Goal: Task Accomplishment & Management: Use online tool/utility

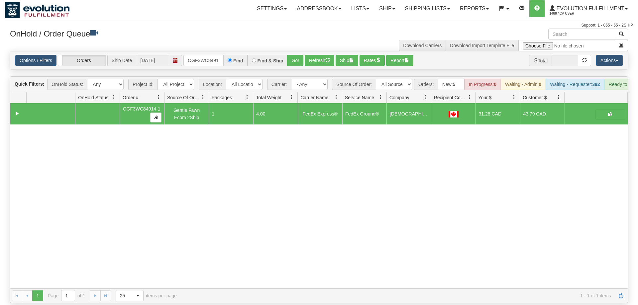
scroll to position [0, 6]
click at [215, 55] on input "OGF3WC84914-1" at bounding box center [203, 60] width 40 height 11
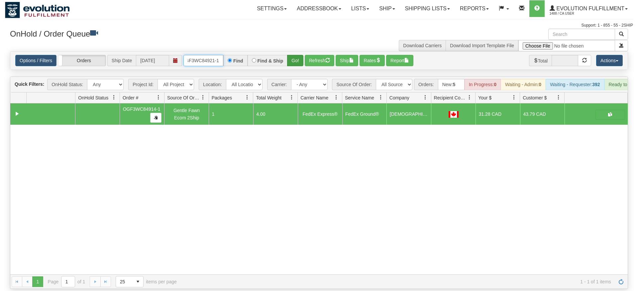
type input "OGF3WC84921-1"
click at [293, 63] on div "Is equal to Is not equal to Contains Does not contains CAD USD EUR ZAR [PERSON_…" at bounding box center [319, 170] width 628 height 238
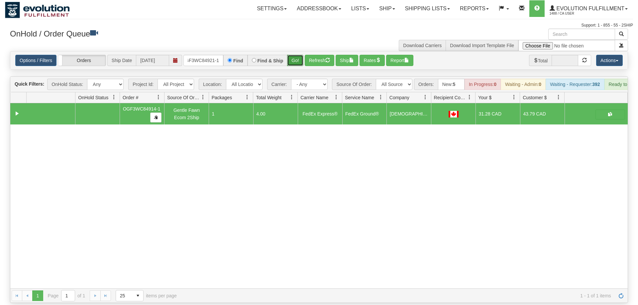
click at [299, 55] on button "Go!" at bounding box center [295, 60] width 16 height 11
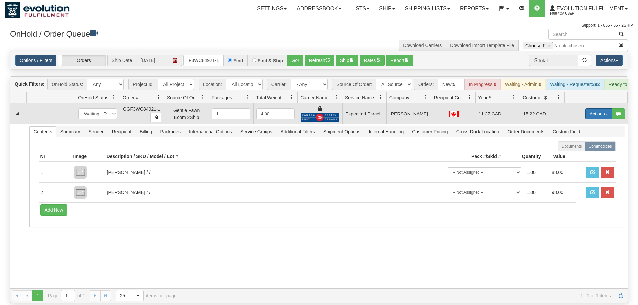
click at [592, 108] on button "Actions" at bounding box center [598, 113] width 27 height 11
click at [584, 148] on link "Ship" at bounding box center [585, 152] width 53 height 9
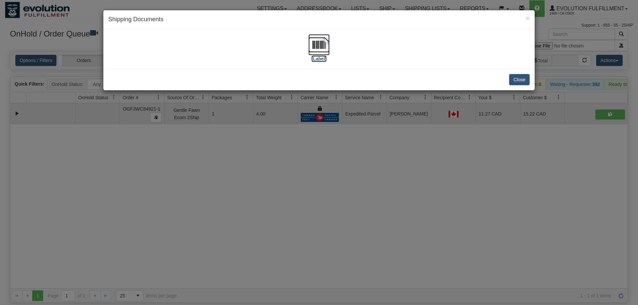
click at [324, 54] on img at bounding box center [318, 44] width 21 height 21
drag, startPoint x: 291, startPoint y: 126, endPoint x: 249, endPoint y: 64, distance: 74.9
click at [289, 117] on div "× Shipping Documents [Label] Close" at bounding box center [319, 152] width 638 height 305
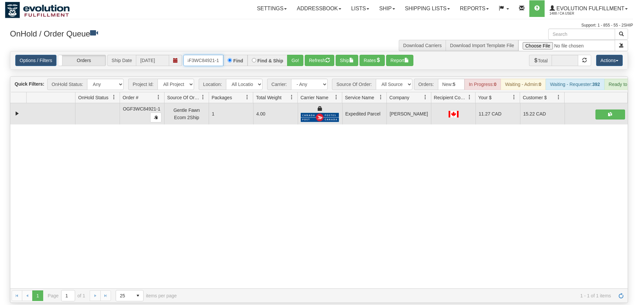
click at [211, 55] on input "OGF3WC84921-1" at bounding box center [203, 60] width 40 height 11
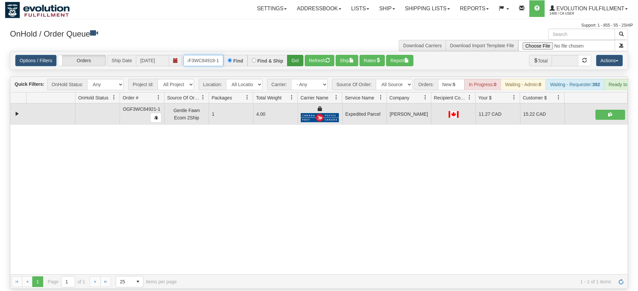
type input "OGF3WC84918-1"
click at [294, 64] on div "Is equal to Is not equal to Contains Does not contains CAD USD EUR ZAR [PERSON_…" at bounding box center [319, 170] width 628 height 238
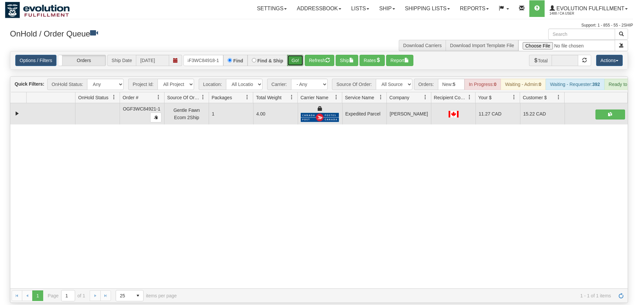
click at [300, 55] on button "Go!" at bounding box center [295, 60] width 16 height 11
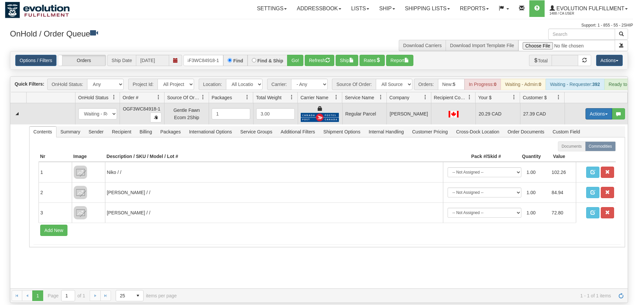
click at [594, 108] on button "Actions" at bounding box center [598, 113] width 27 height 11
click at [585, 141] on span "Rate All Services" at bounding box center [585, 143] width 40 height 5
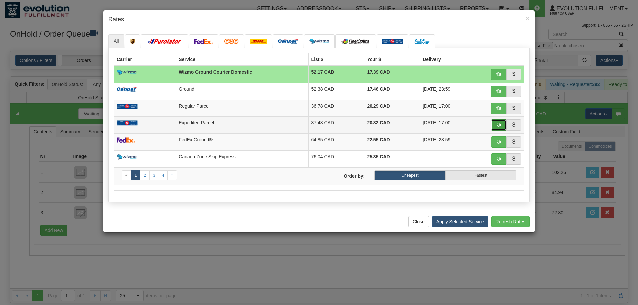
click at [499, 126] on span "button" at bounding box center [498, 125] width 5 height 5
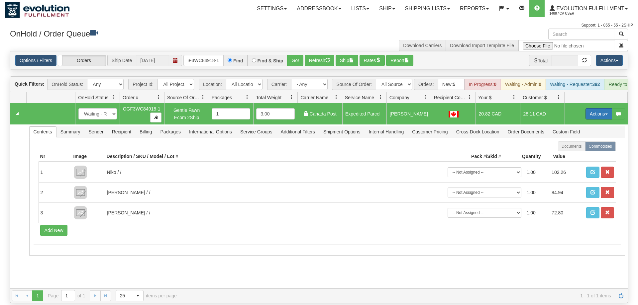
click at [593, 108] on button "Actions" at bounding box center [598, 113] width 27 height 11
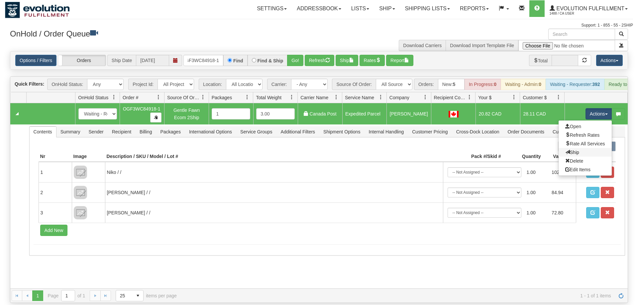
click at [580, 148] on link "Ship" at bounding box center [585, 152] width 53 height 9
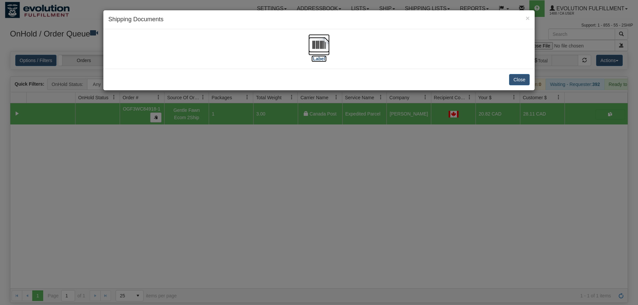
click at [318, 45] on img at bounding box center [318, 44] width 21 height 21
click at [171, 186] on div "× Shipping Documents [Label] Close" at bounding box center [319, 152] width 638 height 305
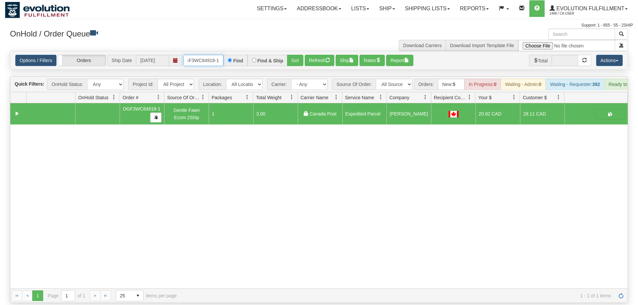
click at [217, 55] on input "OGF3WC84918-1" at bounding box center [203, 60] width 40 height 11
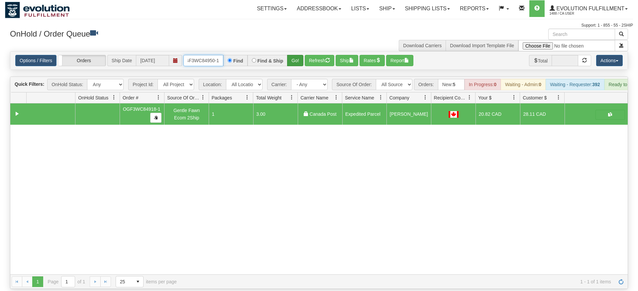
type input "OGF3WC84950-1"
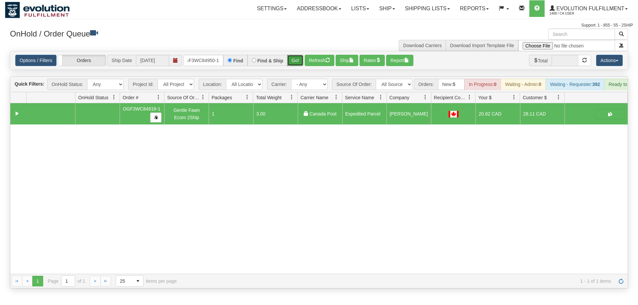
click at [290, 62] on div "Is equal to Is not equal to Contains Does not contains CAD USD EUR ZAR [PERSON_…" at bounding box center [319, 170] width 628 height 238
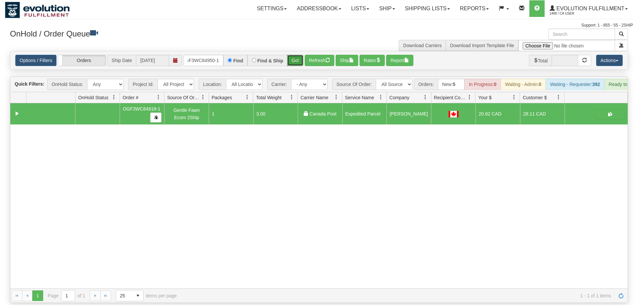
click at [292, 55] on button "Go!" at bounding box center [295, 60] width 16 height 11
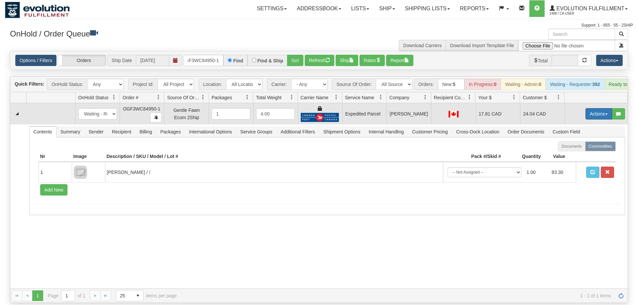
click at [586, 108] on button "Actions" at bounding box center [598, 113] width 27 height 11
click at [573, 150] on span "Ship" at bounding box center [572, 152] width 14 height 5
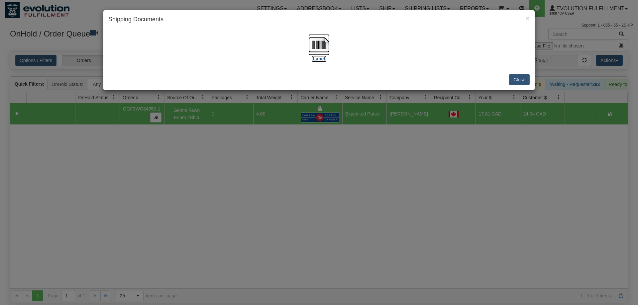
click at [318, 46] on img at bounding box center [318, 44] width 21 height 21
click at [299, 157] on div "× Shipping Documents [Label] Close" at bounding box center [319, 152] width 638 height 305
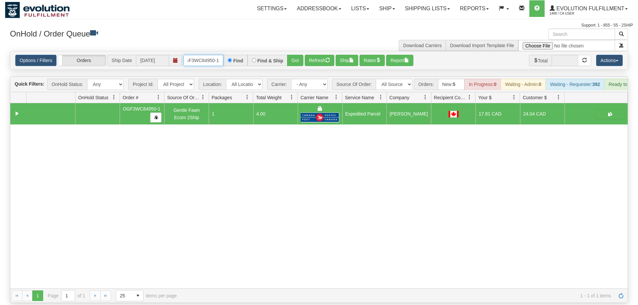
click at [205, 55] on input "OGF3WC84950-1" at bounding box center [203, 60] width 40 height 11
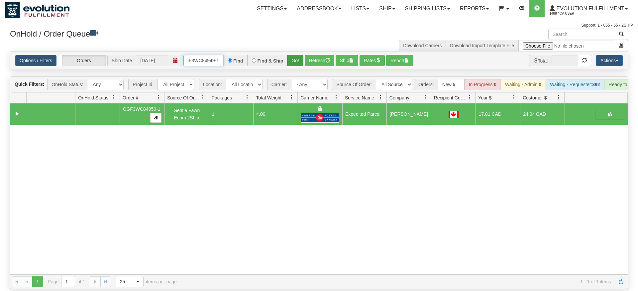
type input "OGF3WC84949-1"
click at [303, 66] on div "Is equal to Is not equal to Contains Does not contains CAD USD EUR ZAR [PERSON_…" at bounding box center [319, 170] width 628 height 238
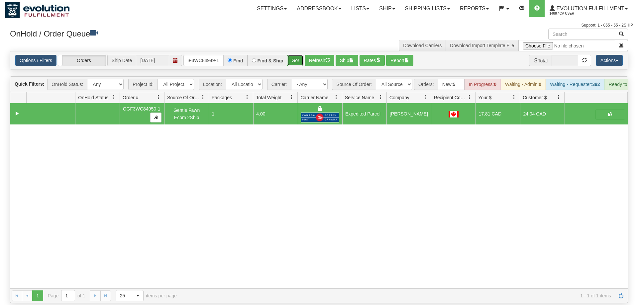
click at [293, 55] on button "Go!" at bounding box center [295, 60] width 16 height 11
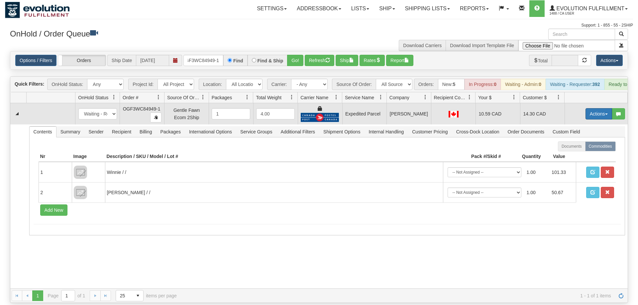
click at [598, 108] on button "Actions" at bounding box center [598, 113] width 27 height 11
click at [593, 148] on link "Ship" at bounding box center [585, 152] width 53 height 9
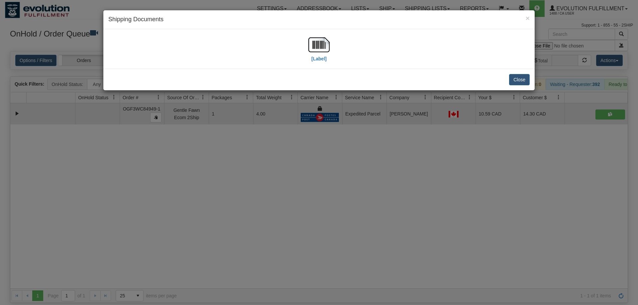
click at [338, 54] on div "[Label]" at bounding box center [318, 49] width 421 height 30
click at [311, 47] on img at bounding box center [318, 44] width 21 height 21
click at [246, 172] on div "× Shipping Documents [Label] Close" at bounding box center [319, 152] width 638 height 305
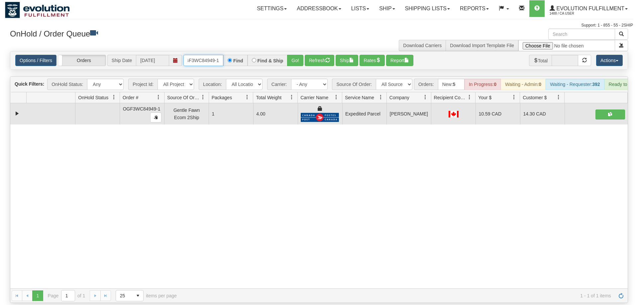
click at [207, 55] on input "OGF3WC84949-1" at bounding box center [203, 60] width 40 height 11
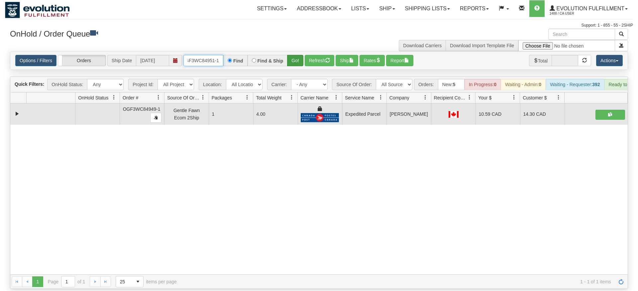
type input "OGF3WC84951-1"
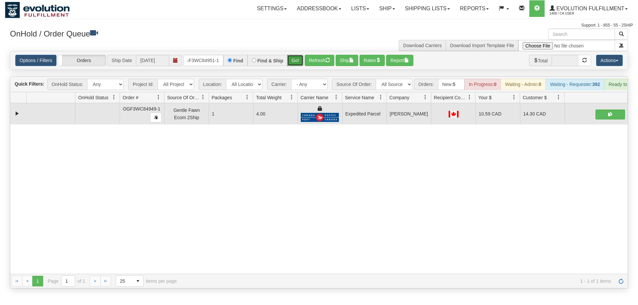
click at [295, 65] on div "Is equal to Is not equal to Contains Does not contains CAD USD EUR ZAR [PERSON_…" at bounding box center [319, 170] width 628 height 238
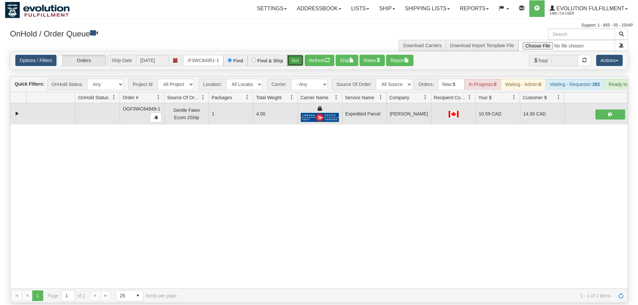
click at [295, 55] on button "Go!" at bounding box center [295, 60] width 16 height 11
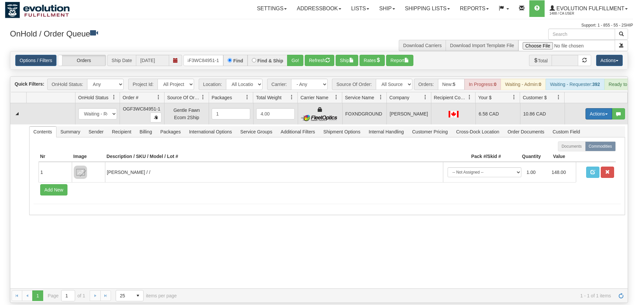
click at [593, 108] on button "Actions" at bounding box center [598, 113] width 27 height 11
click at [574, 150] on span "Ship" at bounding box center [572, 152] width 14 height 5
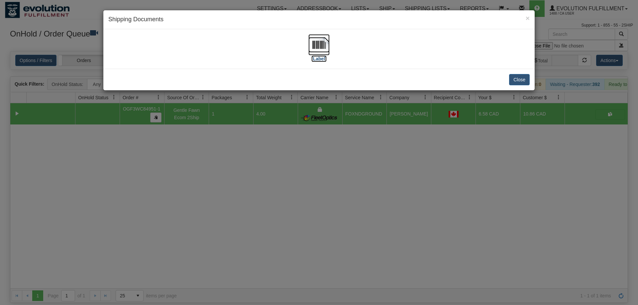
click at [319, 51] on img at bounding box center [318, 44] width 21 height 21
drag, startPoint x: 259, startPoint y: 228, endPoint x: 154, endPoint y: 84, distance: 178.8
click at [259, 227] on div "× Shipping Documents [Label] Close" at bounding box center [319, 152] width 638 height 305
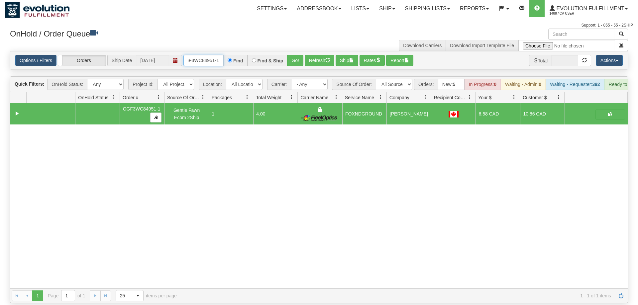
click at [204, 55] on input "OGF3WC84951-1" at bounding box center [203, 60] width 40 height 11
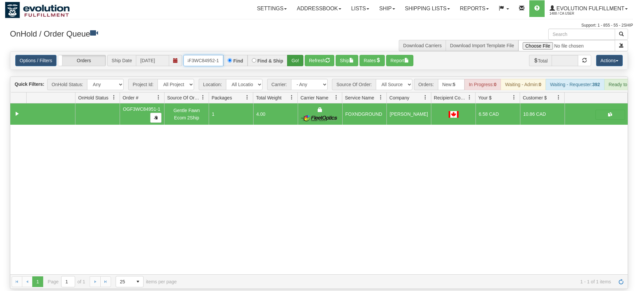
type input "oGF3WC84952-1"
click at [289, 65] on div "Is equal to Is not equal to Contains Does not contains CAD USD EUR ZAR [PERSON_…" at bounding box center [319, 170] width 628 height 238
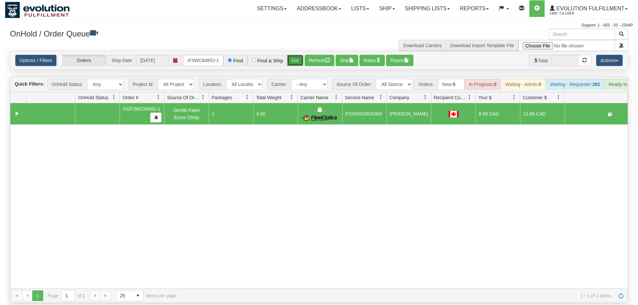
click at [302, 55] on button "Go!" at bounding box center [295, 60] width 16 height 11
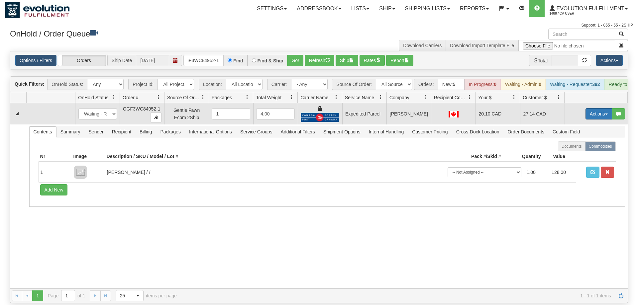
click at [598, 108] on button "Actions" at bounding box center [598, 113] width 27 height 11
click at [588, 148] on link "Ship" at bounding box center [585, 152] width 53 height 9
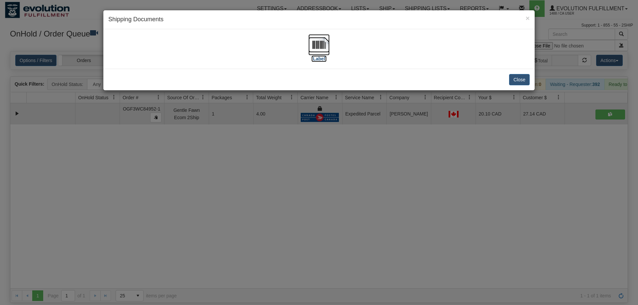
click at [325, 48] on img at bounding box center [318, 44] width 21 height 21
drag, startPoint x: 284, startPoint y: 175, endPoint x: 234, endPoint y: 56, distance: 128.6
click at [282, 172] on div "× Shipping Documents [Label] Close" at bounding box center [319, 152] width 638 height 305
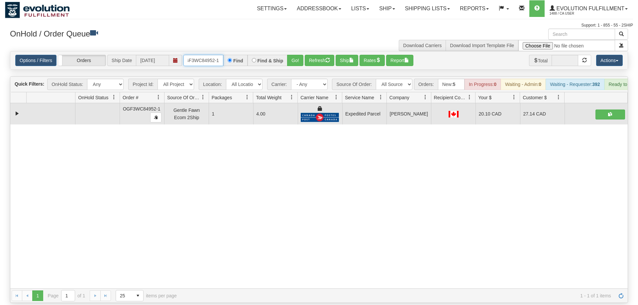
click at [210, 55] on input "oGF3WC84952-1" at bounding box center [203, 60] width 40 height 11
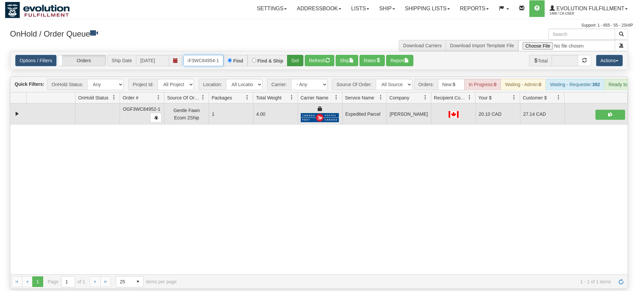
type input "OGF3WC84954-1"
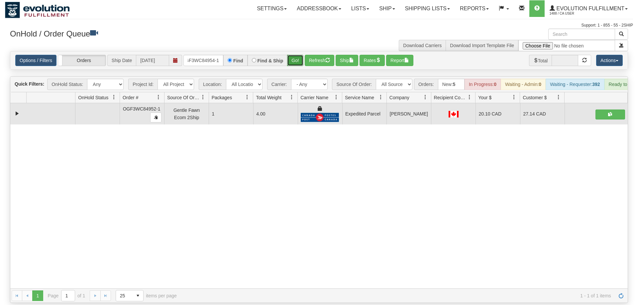
click at [292, 65] on div "Is equal to Is not equal to Contains Does not contains CAD USD EUR ZAR [PERSON_…" at bounding box center [319, 177] width 628 height 252
click at [291, 55] on button "Go!" at bounding box center [295, 60] width 16 height 11
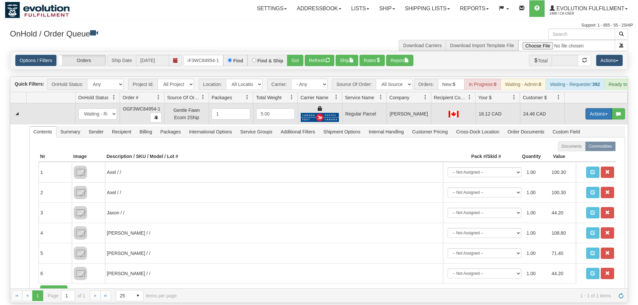
click at [608, 108] on button "Actions" at bounding box center [598, 113] width 27 height 11
click at [584, 141] on span "Rate All Services" at bounding box center [585, 143] width 40 height 5
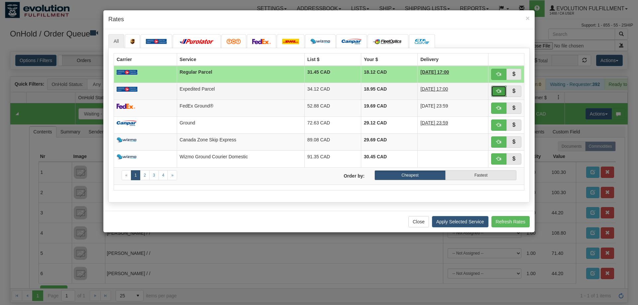
click at [499, 94] on button "button" at bounding box center [498, 91] width 15 height 11
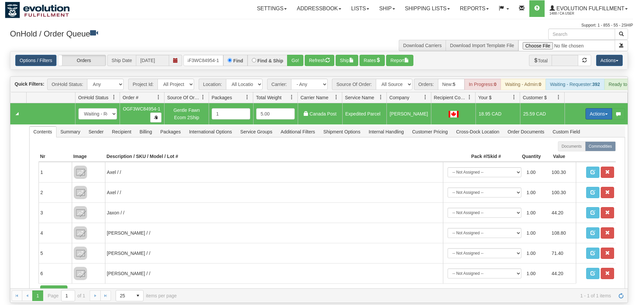
click at [602, 108] on button "Actions" at bounding box center [598, 113] width 27 height 11
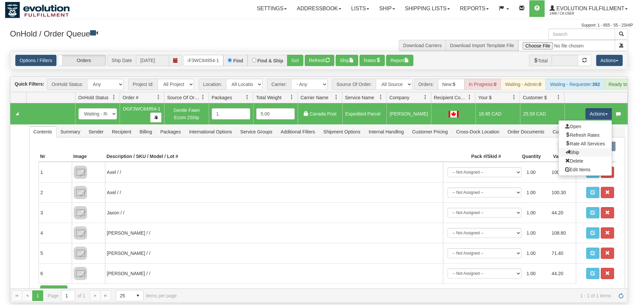
click at [590, 148] on link "Ship" at bounding box center [585, 152] width 53 height 9
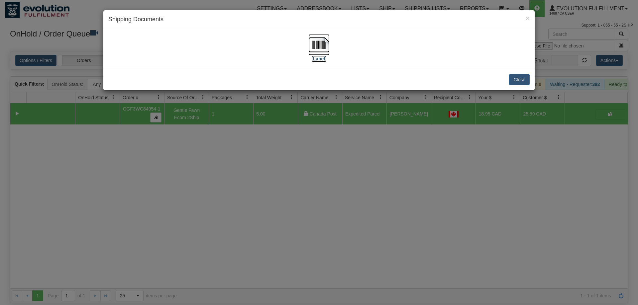
click at [325, 41] on img at bounding box center [318, 44] width 21 height 21
drag, startPoint x: 256, startPoint y: 248, endPoint x: 201, endPoint y: 102, distance: 155.8
click at [256, 242] on div "× Shipping Documents [Label] Close" at bounding box center [319, 152] width 638 height 305
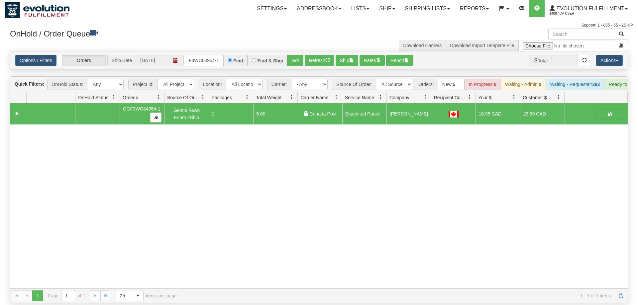
click at [202, 57] on div "Options / Filters Group Shipments Orders Ship Date [DATE] OGF3WC84954-1 Find Fi…" at bounding box center [318, 61] width 617 height 18
click at [202, 55] on input "OGF3WC84954-1" at bounding box center [203, 60] width 40 height 11
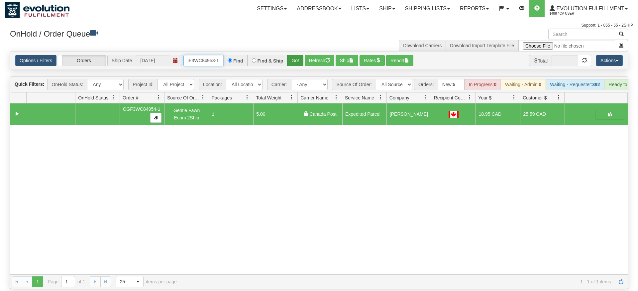
type input "oGF3WC84953-1"
click at [303, 60] on div "Is equal to Is not equal to Contains Does not contains CAD USD EUR ZAR [PERSON_…" at bounding box center [319, 170] width 628 height 238
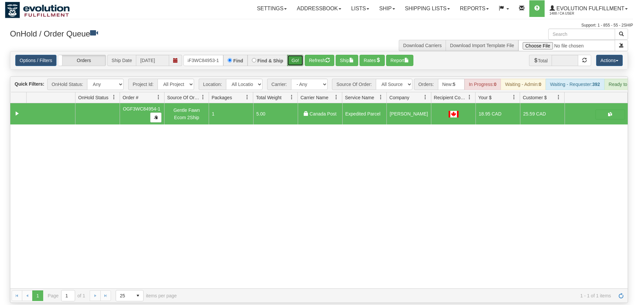
click at [297, 55] on button "Go!" at bounding box center [295, 60] width 16 height 11
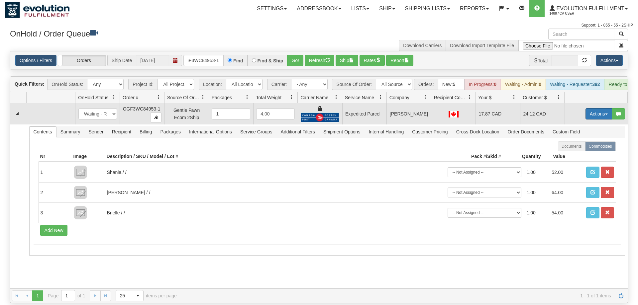
click at [600, 108] on button "Actions" at bounding box center [598, 113] width 27 height 11
click at [583, 148] on link "Ship" at bounding box center [585, 152] width 53 height 9
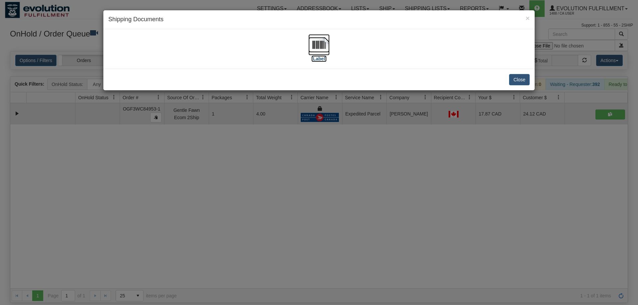
click at [313, 52] on img at bounding box center [318, 44] width 21 height 21
click at [277, 211] on div "× Shipping Documents [Label] Close" at bounding box center [319, 152] width 638 height 305
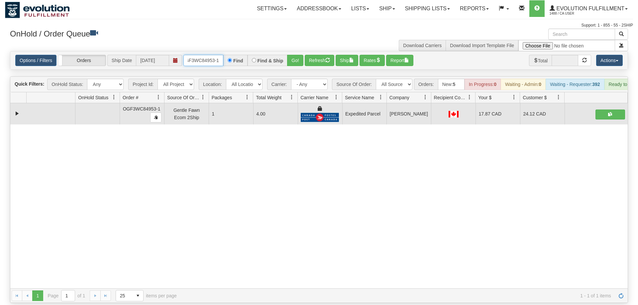
click at [213, 55] on input "oGF3WC84953-1" at bounding box center [203, 60] width 40 height 11
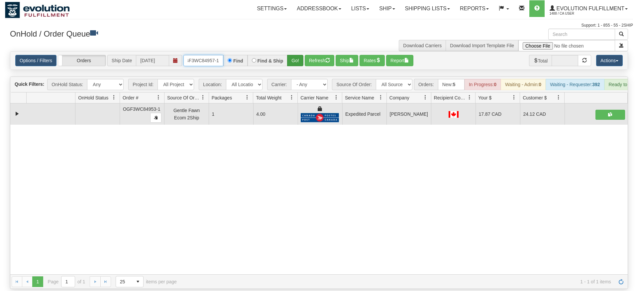
type input "oGF3WC84957-1"
click at [295, 67] on div "Is equal to Is not equal to Contains Does not contains CAD USD EUR ZAR [PERSON_…" at bounding box center [319, 170] width 628 height 238
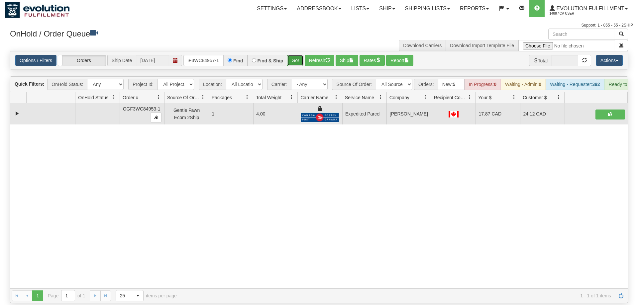
click at [294, 55] on button "Go!" at bounding box center [295, 60] width 16 height 11
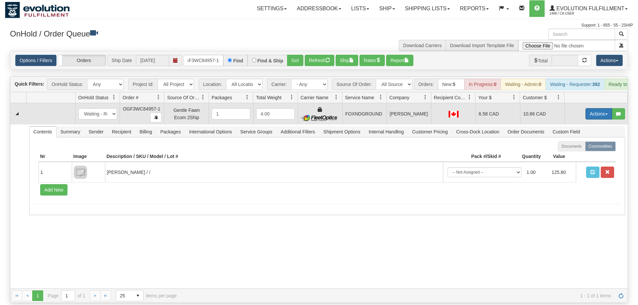
click at [600, 108] on button "Actions" at bounding box center [598, 113] width 27 height 11
click at [580, 148] on link "Ship" at bounding box center [585, 152] width 53 height 9
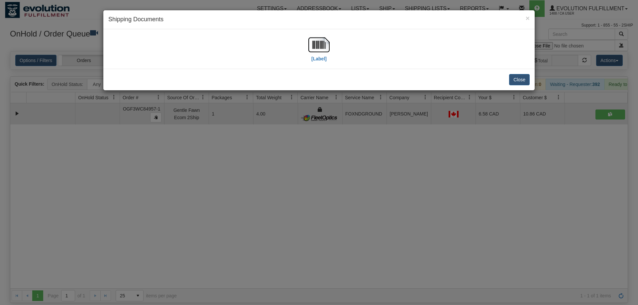
click at [307, 48] on div "[Label]" at bounding box center [318, 49] width 421 height 30
click at [315, 47] on img at bounding box center [318, 44] width 21 height 21
drag, startPoint x: 245, startPoint y: 246, endPoint x: 183, endPoint y: 27, distance: 227.3
click at [244, 235] on div "× Shipping Documents [Label] Close" at bounding box center [319, 152] width 638 height 305
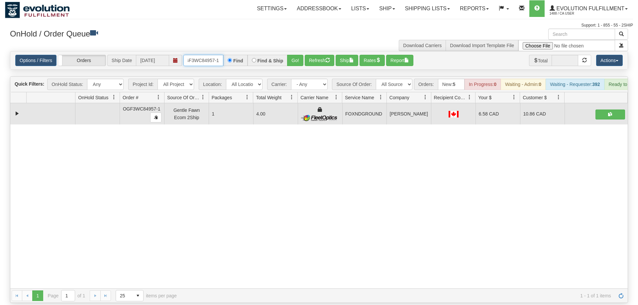
click at [200, 55] on input "oGF3WC84957-1" at bounding box center [203, 60] width 40 height 11
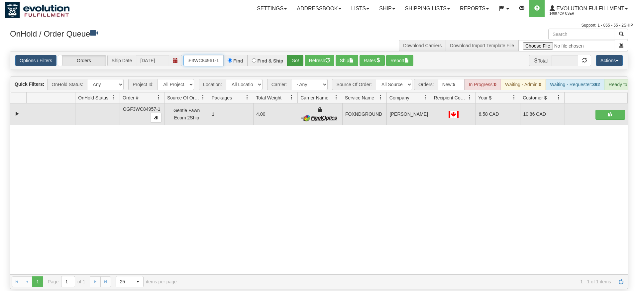
type input "oGF3WC84961-1"
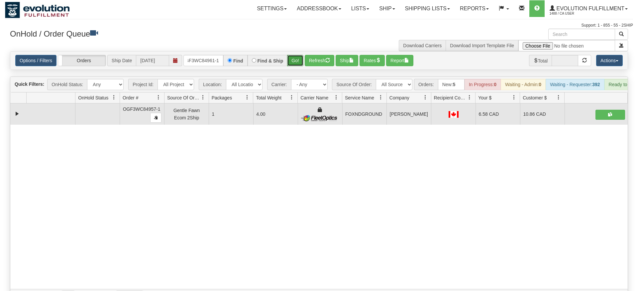
click at [301, 62] on div "Is equal to Is not equal to Contains Does not contains CAD USD EUR ZAR [PERSON_…" at bounding box center [319, 177] width 628 height 252
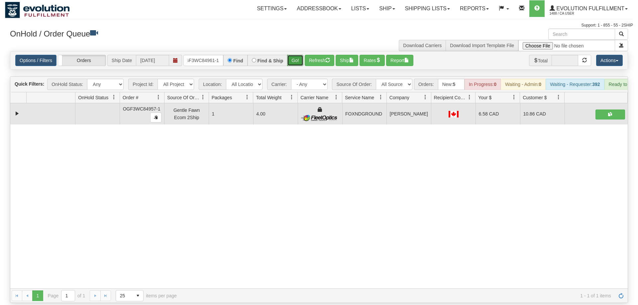
click at [301, 55] on button "Go!" at bounding box center [295, 60] width 16 height 11
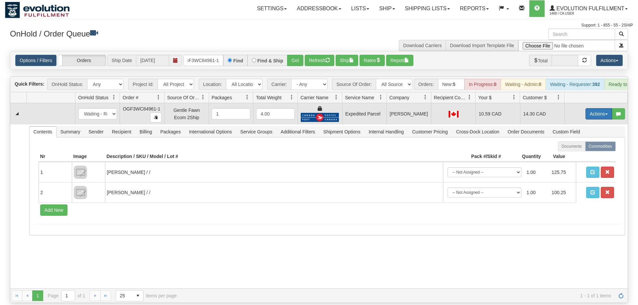
click at [592, 108] on button "Actions" at bounding box center [598, 113] width 27 height 11
click at [571, 150] on span "Ship" at bounding box center [572, 152] width 14 height 5
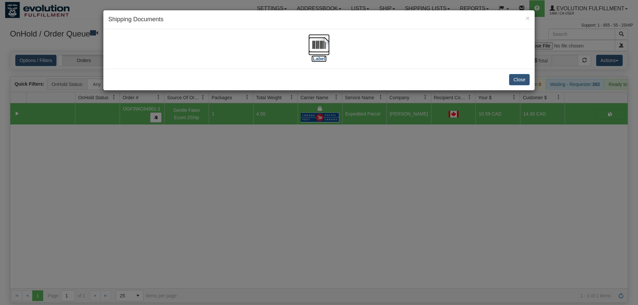
click at [321, 57] on label "[Label]" at bounding box center [318, 58] width 15 height 7
drag, startPoint x: 300, startPoint y: 218, endPoint x: 240, endPoint y: 78, distance: 152.7
click at [299, 215] on div "× Shipping Documents [Label] Close" at bounding box center [319, 152] width 638 height 305
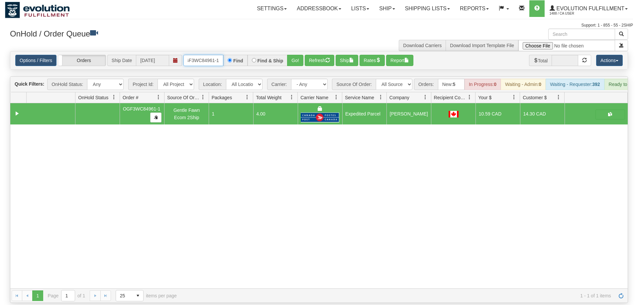
click at [218, 55] on input "oGF3WC84961-1" at bounding box center [203, 60] width 40 height 11
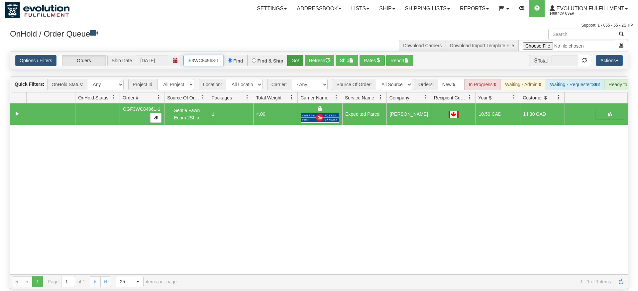
type input "oGF3WC84963-1"
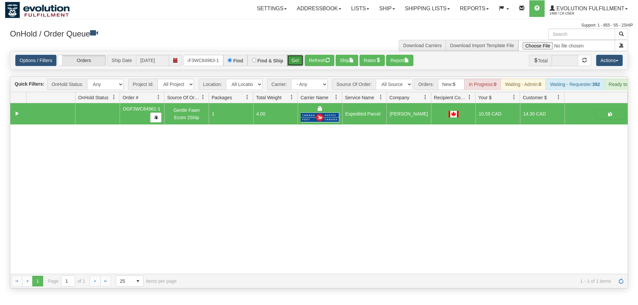
click at [296, 65] on div "Is equal to Is not equal to Contains Does not contains CAD USD EUR ZAR [PERSON_…" at bounding box center [319, 170] width 628 height 238
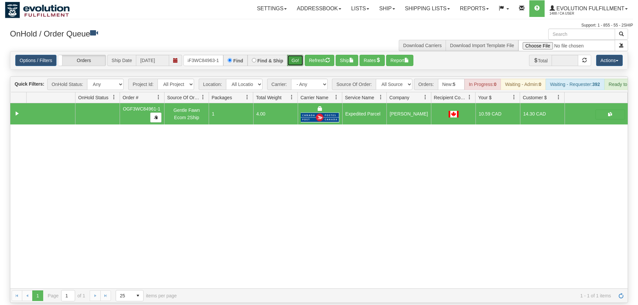
click at [296, 55] on button "Go!" at bounding box center [295, 60] width 16 height 11
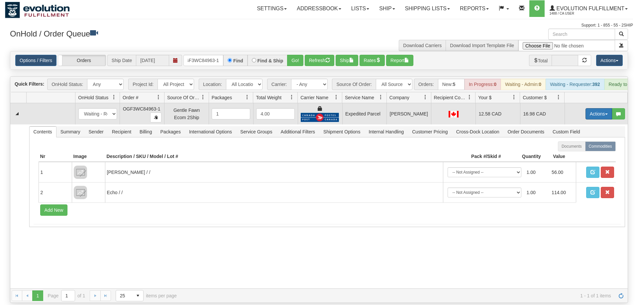
click at [592, 108] on button "Actions" at bounding box center [598, 113] width 27 height 11
click at [589, 148] on link "Ship" at bounding box center [585, 152] width 53 height 9
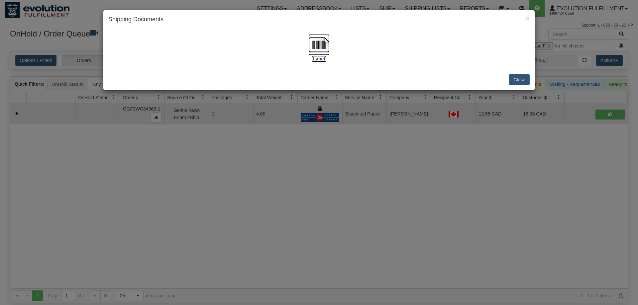
click at [314, 45] on img at bounding box center [318, 44] width 21 height 21
drag, startPoint x: 231, startPoint y: 154, endPoint x: 198, endPoint y: 48, distance: 111.2
click at [231, 153] on div "× Shipping Documents [Label] Close" at bounding box center [319, 152] width 638 height 305
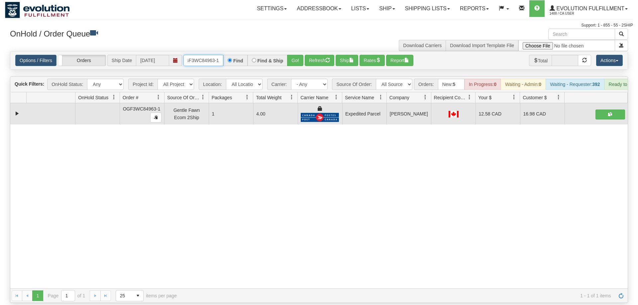
click at [210, 55] on input "oGF3WC84963-1" at bounding box center [203, 60] width 40 height 11
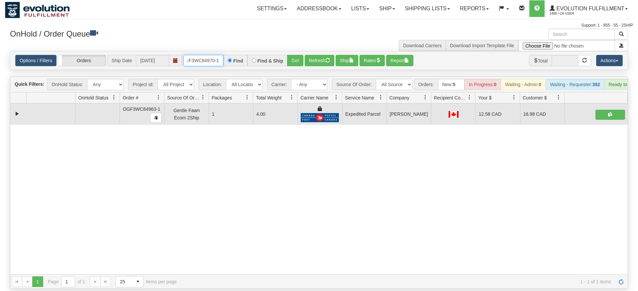
type input "oGF3WC84970-1"
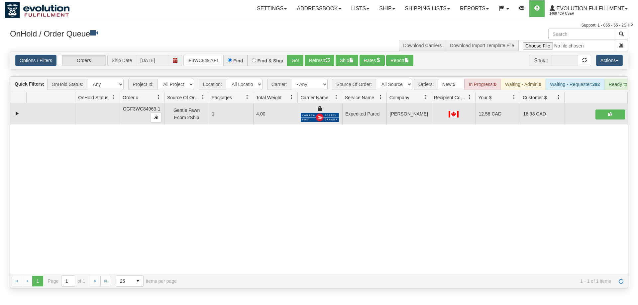
click at [293, 59] on div "Options / Filters Group Shipments Orders Ship Date [DATE] oGF3WC84970-1 Find Fi…" at bounding box center [318, 61] width 617 height 18
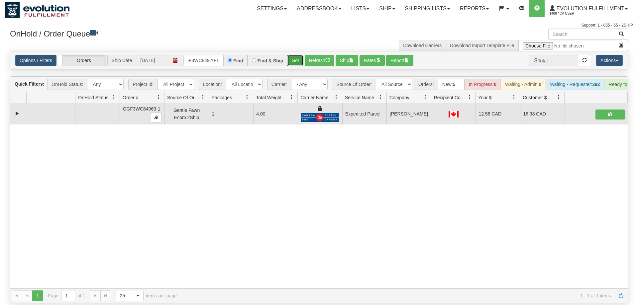
click at [293, 55] on button "Go!" at bounding box center [295, 60] width 16 height 11
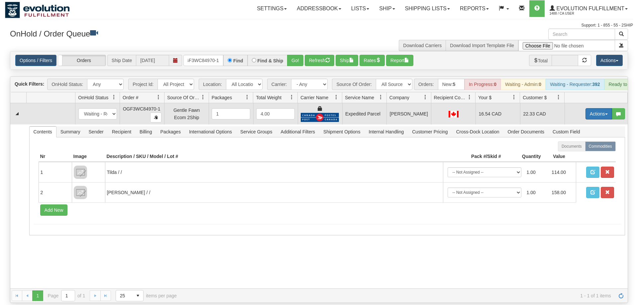
click at [604, 108] on button "Actions" at bounding box center [598, 113] width 27 height 11
click at [580, 148] on link "Ship" at bounding box center [585, 152] width 53 height 9
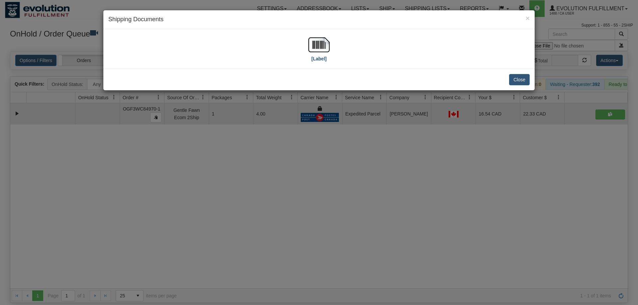
drag, startPoint x: 333, startPoint y: 58, endPoint x: 326, endPoint y: 53, distance: 8.8
click at [333, 58] on div "[Label]" at bounding box center [318, 49] width 421 height 30
click at [319, 50] on img at bounding box center [318, 44] width 21 height 21
click at [266, 156] on div "× Shipping Documents [Label] Close" at bounding box center [319, 152] width 638 height 305
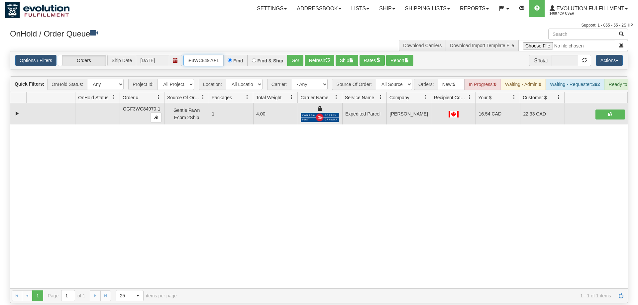
click at [193, 55] on input "oGF3WC84970-1" at bounding box center [203, 60] width 40 height 11
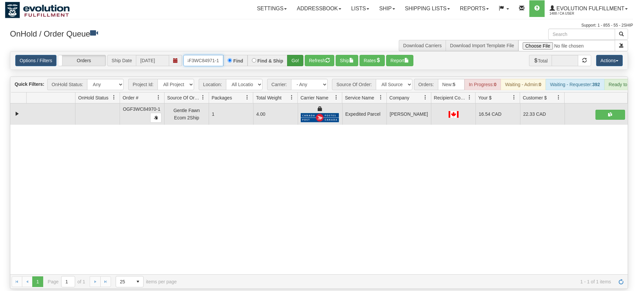
type input "OGF3WC84971-1"
drag, startPoint x: 293, startPoint y: 51, endPoint x: 296, endPoint y: 54, distance: 3.8
click at [293, 65] on div "Is equal to Is not equal to Contains Does not contains CAD USD EUR ZAR [PERSON_…" at bounding box center [319, 170] width 628 height 238
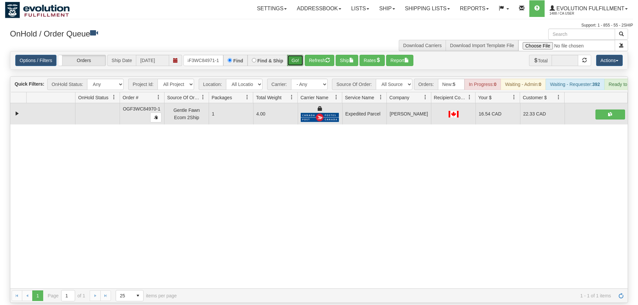
click at [296, 55] on button "Go!" at bounding box center [295, 60] width 16 height 11
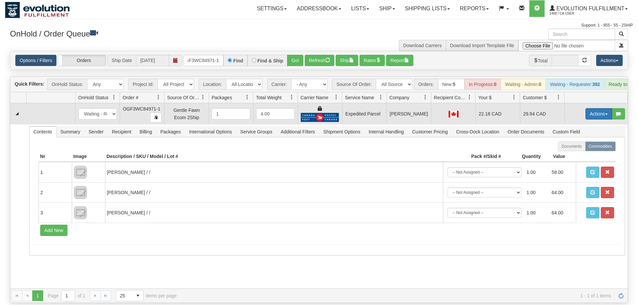
click at [591, 108] on button "Actions" at bounding box center [598, 113] width 27 height 11
click at [566, 150] on span "Ship" at bounding box center [572, 152] width 14 height 5
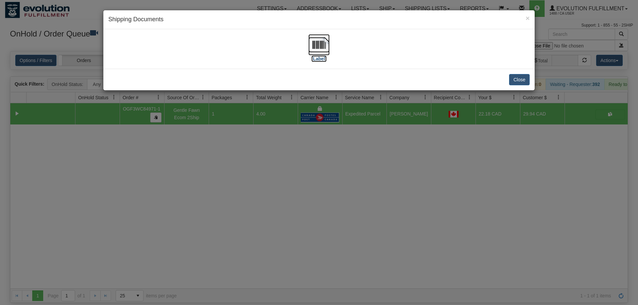
click at [311, 52] on img at bounding box center [318, 44] width 21 height 21
drag, startPoint x: 209, startPoint y: 237, endPoint x: 201, endPoint y: 89, distance: 148.4
click at [209, 236] on div "× Shipping Documents [Label] Close" at bounding box center [319, 152] width 638 height 305
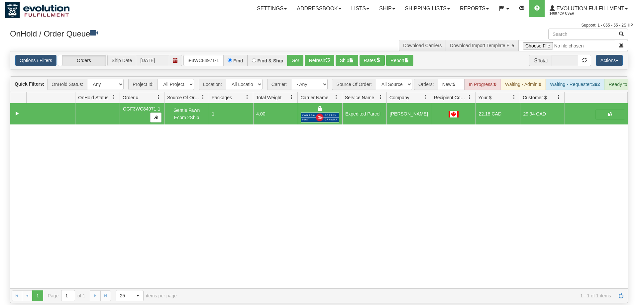
click at [213, 52] on div "Options / Filters Group Shipments Orders Ship Date [DATE] OGF3WC84971-1 Find Fi…" at bounding box center [318, 61] width 617 height 18
click at [210, 55] on input "OGF3WC84971-1" at bounding box center [203, 60] width 40 height 11
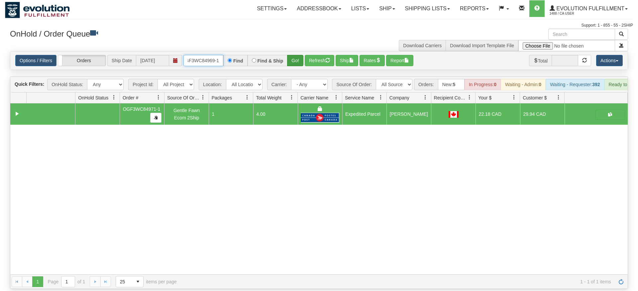
type input "OGF3WC84969-1"
click at [293, 65] on div "Is equal to Is not equal to Contains Does not contains CAD USD EUR ZAR [PERSON_…" at bounding box center [319, 170] width 628 height 238
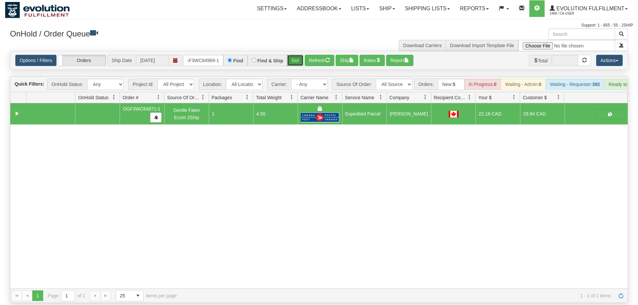
click at [296, 55] on button "Go!" at bounding box center [295, 60] width 16 height 11
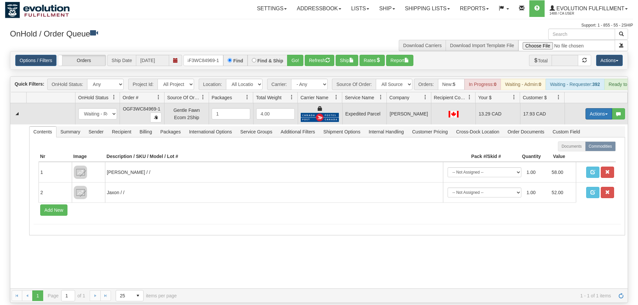
click at [603, 108] on button "Actions" at bounding box center [598, 113] width 27 height 11
click at [576, 150] on span "Ship" at bounding box center [572, 152] width 14 height 5
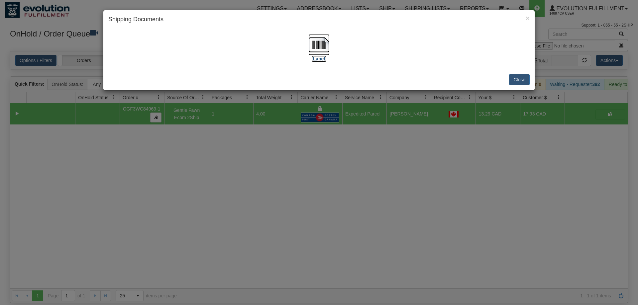
click at [321, 46] on img at bounding box center [318, 44] width 21 height 21
drag, startPoint x: 246, startPoint y: 156, endPoint x: 240, endPoint y: 130, distance: 26.9
click at [246, 155] on div "× Shipping Documents [Label] Close" at bounding box center [319, 152] width 638 height 305
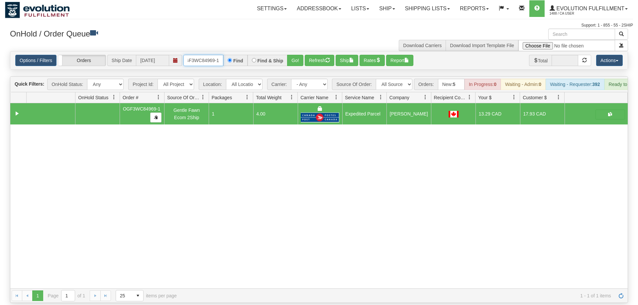
click at [214, 55] on input "OGF3WC84969-1" at bounding box center [203, 60] width 40 height 11
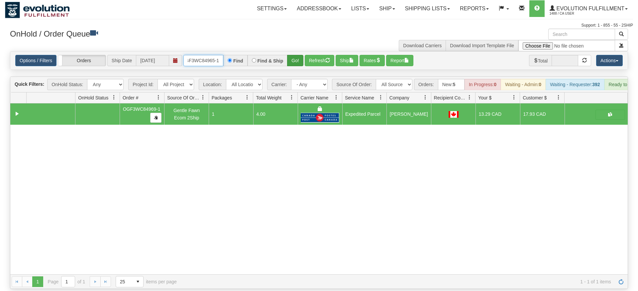
type input "OGF3WC84965-1"
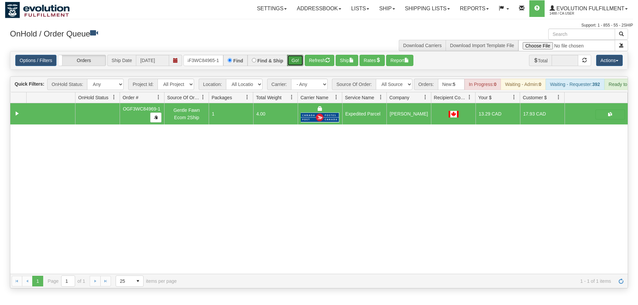
drag, startPoint x: 289, startPoint y: 53, endPoint x: 291, endPoint y: 59, distance: 7.0
click at [291, 59] on div "Options / Filters Group Shipments Orders Ship Date [DATE] OGF3WC84965-1 Find Fi…" at bounding box center [318, 61] width 617 height 18
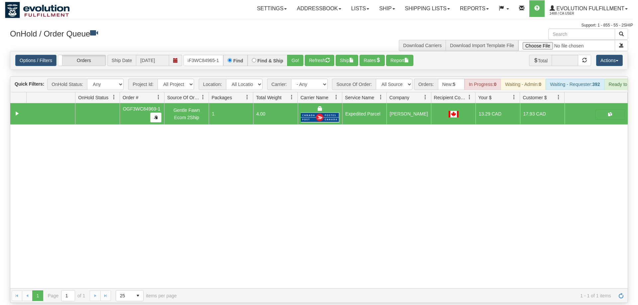
click at [292, 52] on div "Options / Filters Group Shipments Orders Ship Date [DATE] OGF3WC84965-1 Find Fi…" at bounding box center [318, 61] width 617 height 18
click at [294, 55] on button "Go!" at bounding box center [295, 60] width 16 height 11
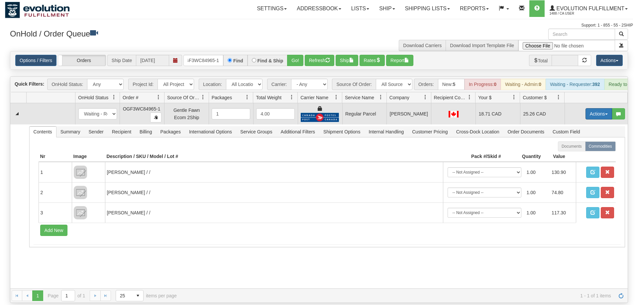
click at [591, 108] on button "Actions" at bounding box center [598, 113] width 27 height 11
click at [586, 141] on span "Rate All Services" at bounding box center [585, 143] width 40 height 5
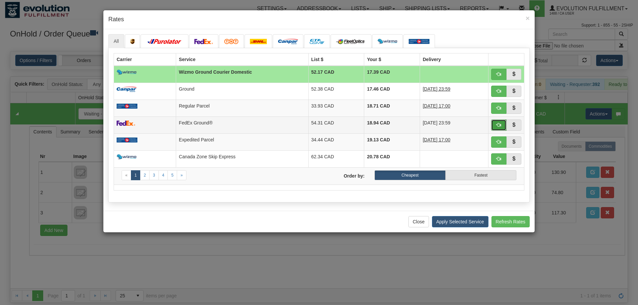
click at [501, 127] on span "button" at bounding box center [498, 125] width 5 height 5
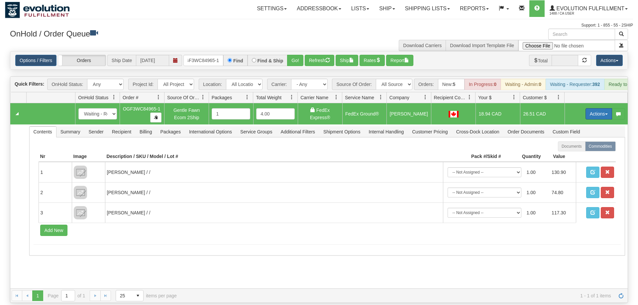
click at [586, 108] on button "Actions" at bounding box center [598, 113] width 27 height 11
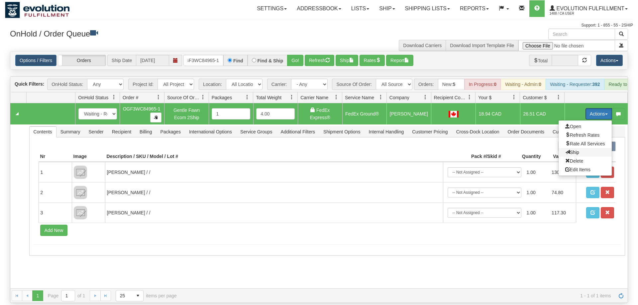
click at [567, 150] on span "Ship" at bounding box center [572, 152] width 14 height 5
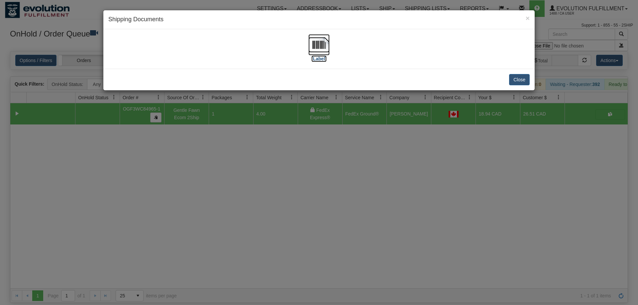
click at [313, 44] on img at bounding box center [318, 44] width 21 height 21
drag, startPoint x: 269, startPoint y: 239, endPoint x: 139, endPoint y: 33, distance: 243.6
click at [268, 235] on div "× Shipping Documents [Label] Close" at bounding box center [319, 152] width 638 height 305
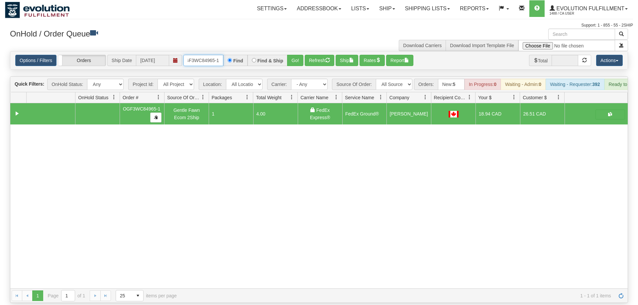
click at [193, 55] on input "OGF3WC84965-1" at bounding box center [203, 60] width 40 height 11
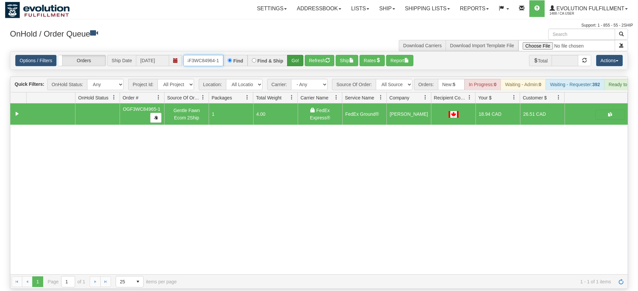
type input "OGF3WC84964-1"
click at [294, 64] on div "Is equal to Is not equal to Contains Does not contains CAD USD EUR ZAR [PERSON_…" at bounding box center [319, 170] width 628 height 238
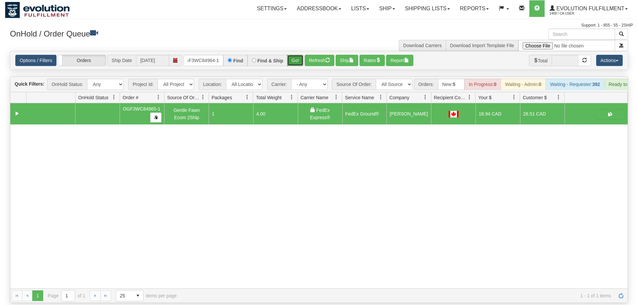
click at [294, 55] on button "Go!" at bounding box center [295, 60] width 16 height 11
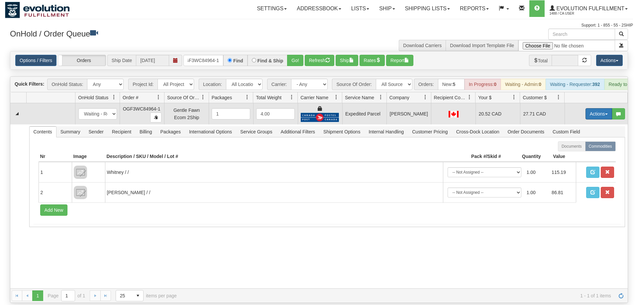
click at [593, 108] on button "Actions" at bounding box center [598, 113] width 27 height 11
click at [575, 150] on span "Ship" at bounding box center [572, 152] width 14 height 5
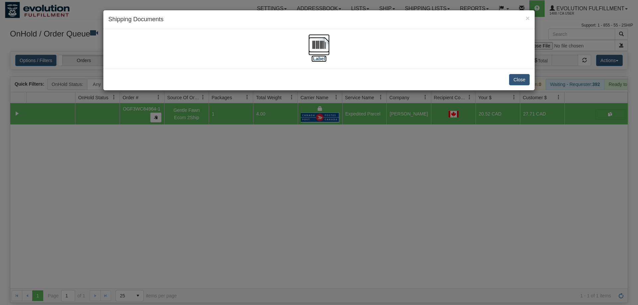
click at [318, 53] on img at bounding box center [318, 44] width 21 height 21
drag, startPoint x: 296, startPoint y: 155, endPoint x: 248, endPoint y: 63, distance: 103.6
click at [296, 154] on div "× Shipping Documents [Label] Close" at bounding box center [319, 152] width 638 height 305
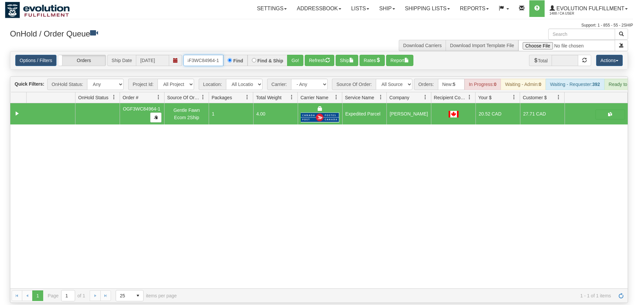
click at [222, 55] on input "OGF3WC84964-1" at bounding box center [203, 60] width 40 height 11
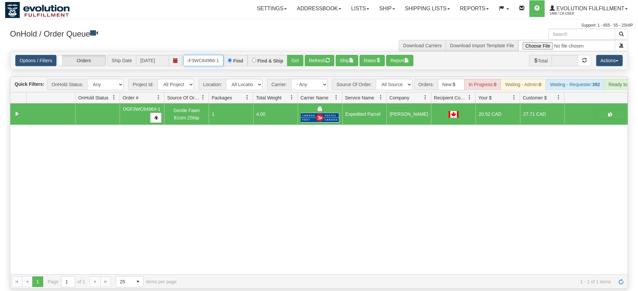
type input "OGF3WC84966-1"
click at [295, 63] on div "Is equal to Is not equal to Contains Does not contains CAD USD EUR ZAR [PERSON_…" at bounding box center [319, 170] width 628 height 238
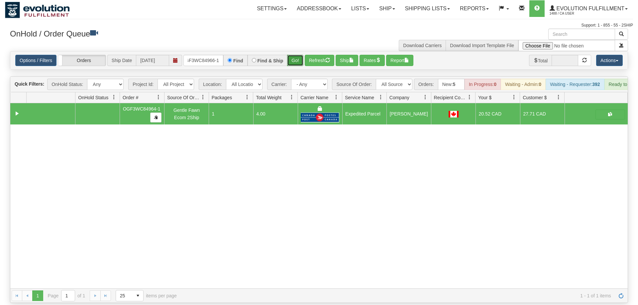
click at [292, 55] on button "Go!" at bounding box center [295, 60] width 16 height 11
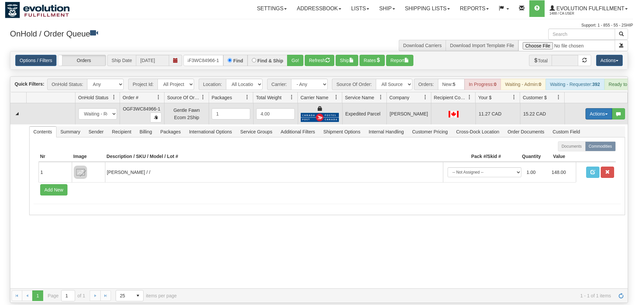
click at [589, 108] on button "Actions" at bounding box center [598, 113] width 27 height 11
click at [578, 148] on link "Ship" at bounding box center [585, 152] width 53 height 9
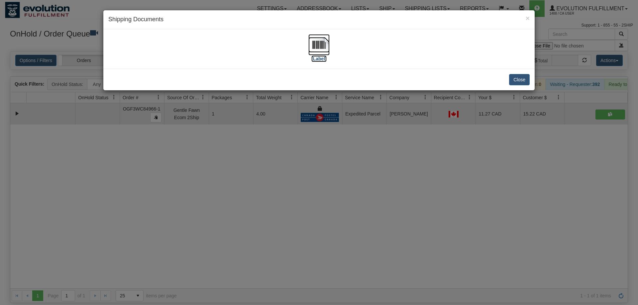
click at [319, 50] on img at bounding box center [318, 44] width 21 height 21
drag, startPoint x: 309, startPoint y: 175, endPoint x: 261, endPoint y: 89, distance: 98.3
click at [308, 171] on div "× Shipping Documents [Label] Close" at bounding box center [319, 152] width 638 height 305
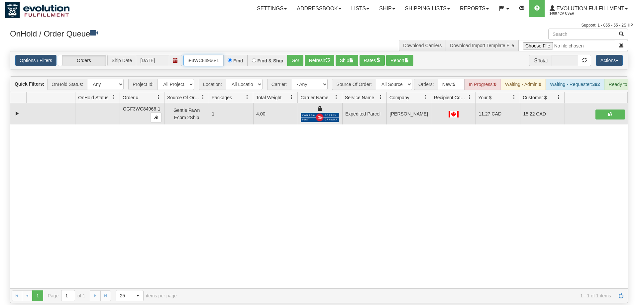
click at [210, 55] on input "OGF3WC84966-1" at bounding box center [203, 60] width 40 height 11
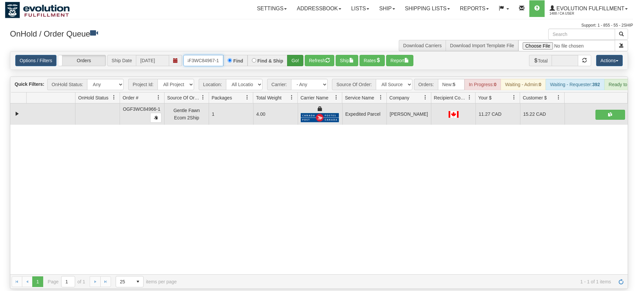
type input "oGF3WC84967-1"
click at [297, 67] on div "Is equal to Is not equal to Contains Does not contains CAD USD EUR ZAR [PERSON_…" at bounding box center [319, 170] width 628 height 238
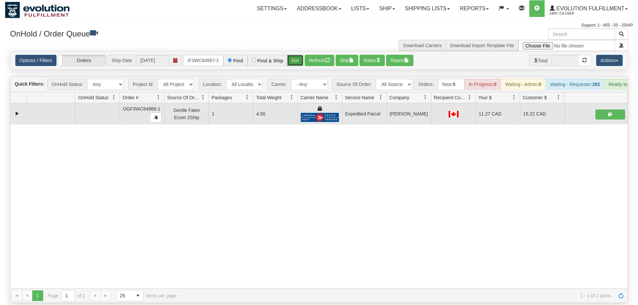
click at [297, 55] on button "Go!" at bounding box center [295, 60] width 16 height 11
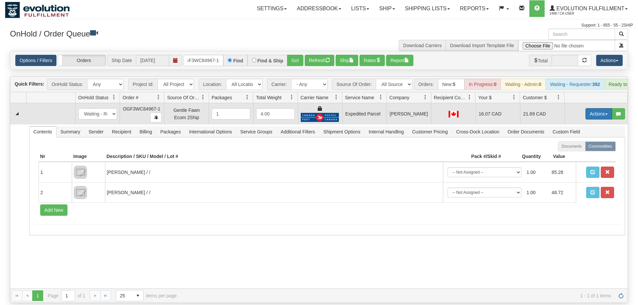
click at [589, 108] on button "Actions" at bounding box center [598, 113] width 27 height 11
click at [562, 148] on link "Ship" at bounding box center [585, 152] width 53 height 9
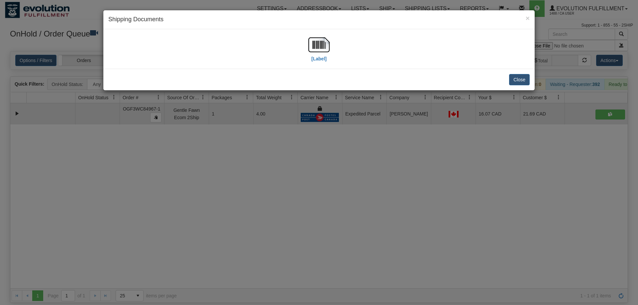
click at [303, 49] on div "[Label]" at bounding box center [318, 49] width 421 height 30
click at [316, 51] on img at bounding box center [318, 44] width 21 height 21
click at [245, 214] on div "× Shipping Documents [Label] Close" at bounding box center [319, 152] width 638 height 305
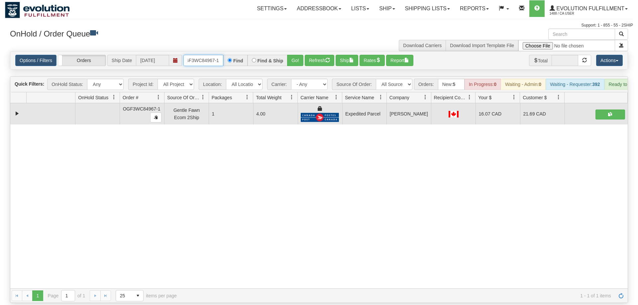
click at [202, 55] on input "oGF3WC84967-1" at bounding box center [203, 60] width 40 height 11
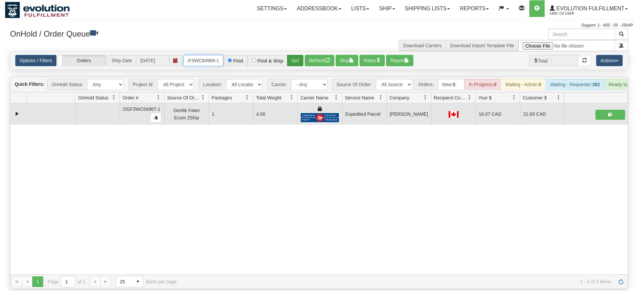
type input "OGF3WC84968-1"
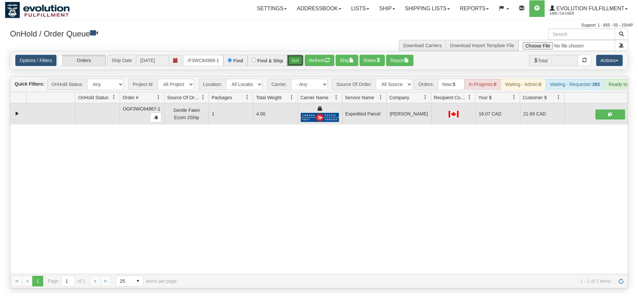
drag, startPoint x: 295, startPoint y: 54, endPoint x: 292, endPoint y: 60, distance: 7.2
click at [295, 68] on div "Is equal to Is not equal to Contains Does not contains CAD USD EUR ZAR [PERSON_…" at bounding box center [319, 170] width 628 height 238
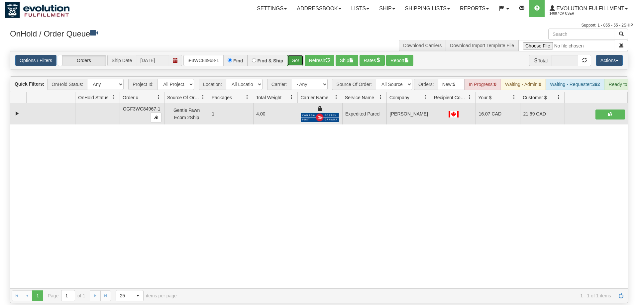
click at [293, 55] on button "Go!" at bounding box center [295, 60] width 16 height 11
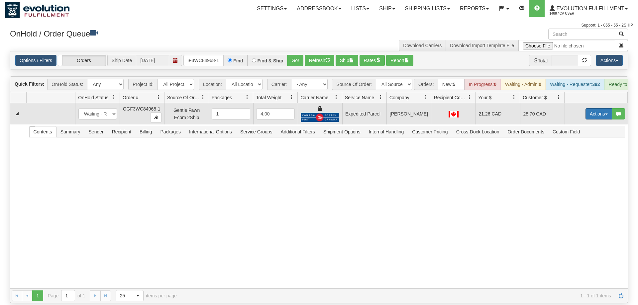
click at [601, 108] on button "Actions" at bounding box center [598, 113] width 27 height 11
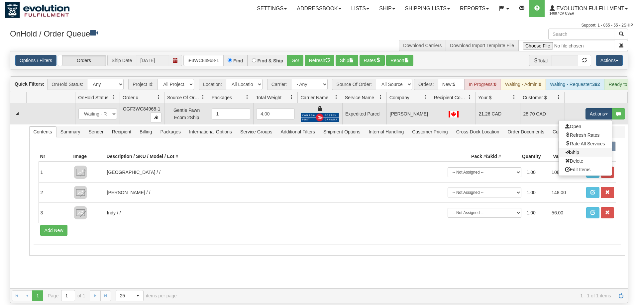
click at [578, 148] on link "Ship" at bounding box center [585, 152] width 53 height 9
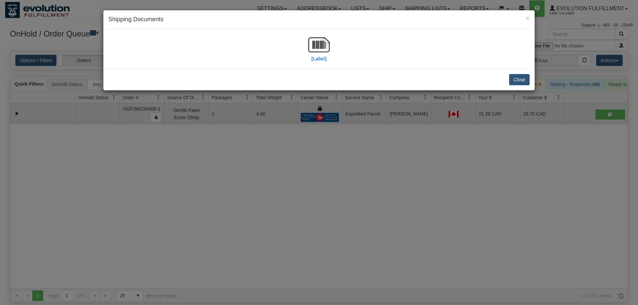
click at [330, 49] on div "[Label]" at bounding box center [318, 49] width 421 height 30
click at [326, 49] on img at bounding box center [318, 44] width 21 height 21
drag, startPoint x: 407, startPoint y: 163, endPoint x: 408, endPoint y: 156, distance: 7.0
click at [408, 163] on div "× Shipping Documents [Label] Close" at bounding box center [319, 152] width 638 height 305
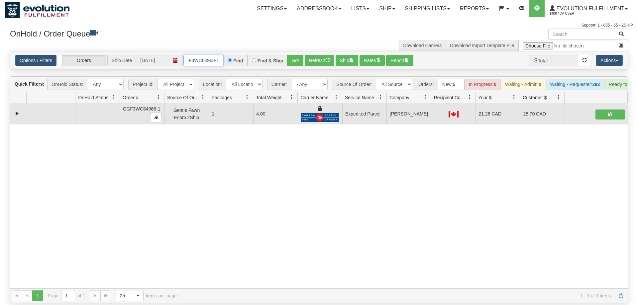
click at [206, 55] on input "OGF3WC84968-1" at bounding box center [203, 60] width 40 height 11
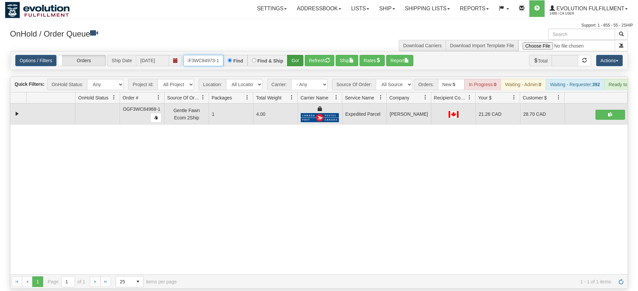
type input "OGF3WC84973-1"
click at [296, 61] on div "Is equal to Is not equal to Contains Does not contains CAD USD EUR ZAR [PERSON_…" at bounding box center [319, 170] width 628 height 238
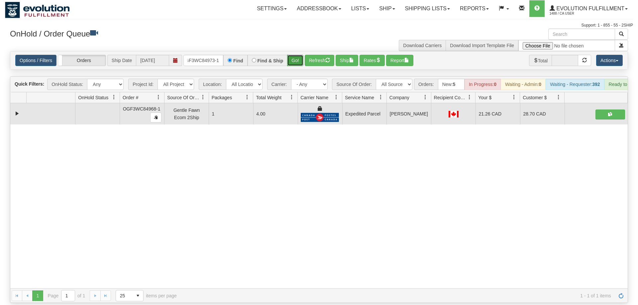
click at [297, 55] on button "Go!" at bounding box center [295, 60] width 16 height 11
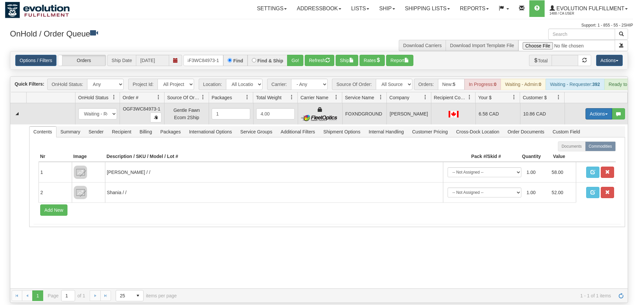
click at [590, 108] on button "Actions" at bounding box center [598, 113] width 27 height 11
click at [571, 150] on span "Ship" at bounding box center [572, 152] width 14 height 5
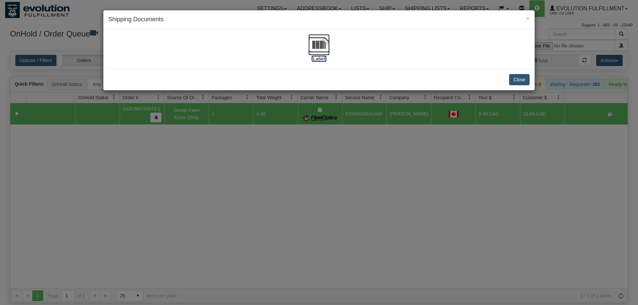
click at [320, 49] on img at bounding box center [318, 44] width 21 height 21
drag, startPoint x: 223, startPoint y: 169, endPoint x: 208, endPoint y: 73, distance: 97.1
click at [223, 166] on div "× Shipping Documents [Label] Close" at bounding box center [319, 152] width 638 height 305
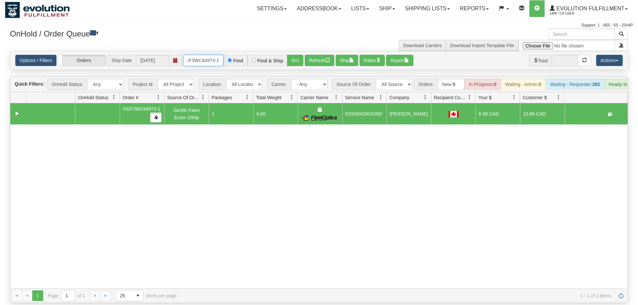
click at [194, 55] on input "OGF3WC84973-1" at bounding box center [203, 60] width 40 height 11
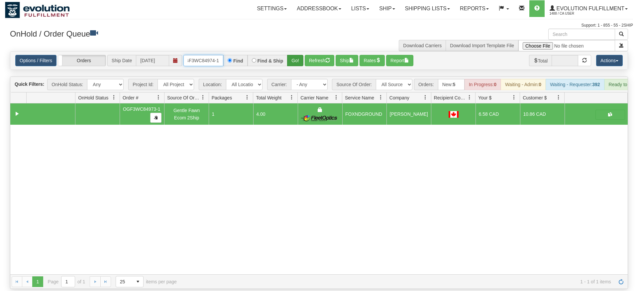
type input "OGF3WC84974-1"
click at [295, 65] on div "Is equal to Is not equal to Contains Does not contains CAD USD EUR ZAR [PERSON_…" at bounding box center [319, 170] width 628 height 238
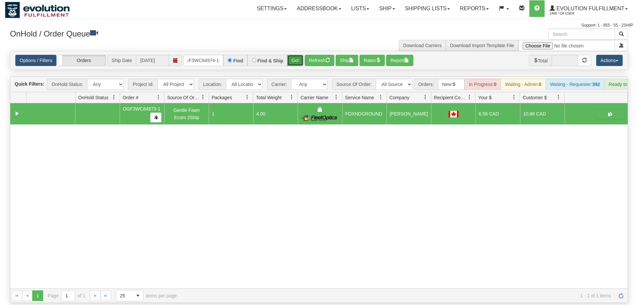
click at [293, 55] on button "Go!" at bounding box center [295, 60] width 16 height 11
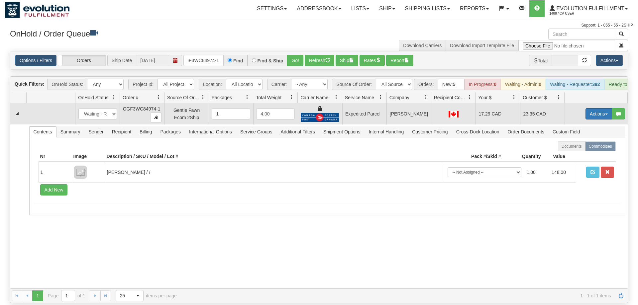
click at [607, 108] on button "Actions" at bounding box center [598, 113] width 27 height 11
click at [572, 150] on span "Ship" at bounding box center [572, 152] width 14 height 5
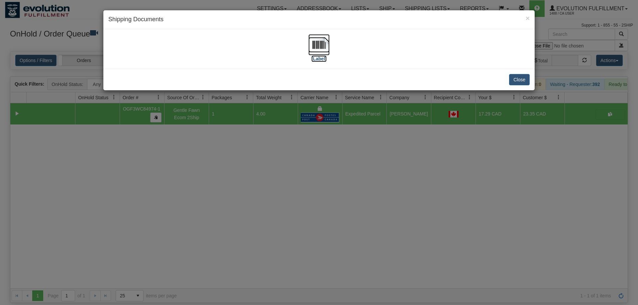
click at [316, 42] on img at bounding box center [318, 44] width 21 height 21
drag, startPoint x: 233, startPoint y: 137, endPoint x: 210, endPoint y: 51, distance: 89.1
click at [233, 136] on div "× Shipping Documents [Label] Close" at bounding box center [319, 152] width 638 height 305
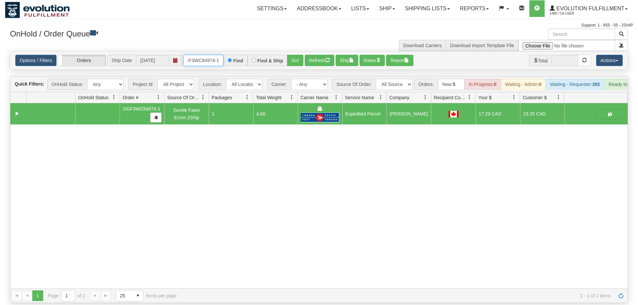
click at [213, 55] on input "OGF3WC84974-1" at bounding box center [203, 60] width 40 height 11
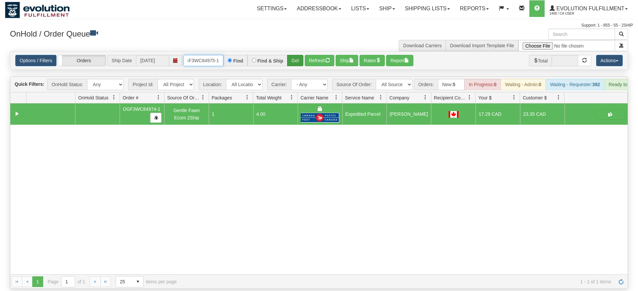
type input "OGF3WC84975-1"
click at [291, 64] on div "Is equal to Is not equal to Contains Does not contains CAD USD EUR ZAR [PERSON_…" at bounding box center [319, 170] width 628 height 238
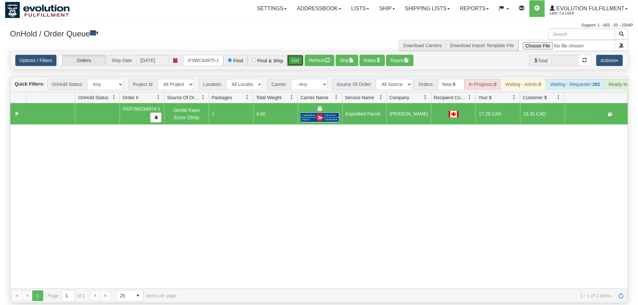
click at [292, 55] on button "Go!" at bounding box center [295, 60] width 16 height 11
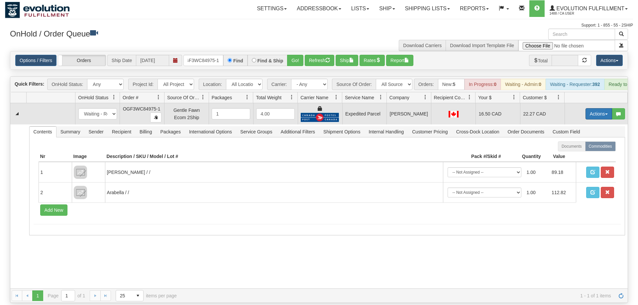
click at [595, 108] on button "Actions" at bounding box center [598, 113] width 27 height 11
click at [569, 150] on span "Ship" at bounding box center [572, 152] width 14 height 5
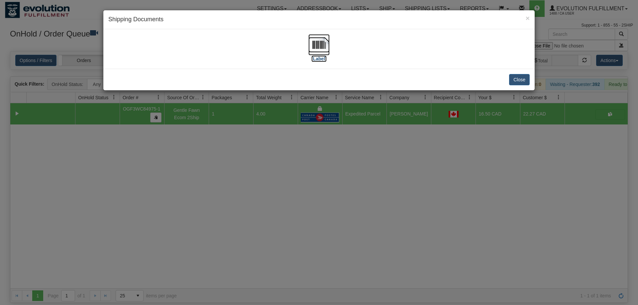
click at [324, 50] on img at bounding box center [318, 44] width 21 height 21
drag, startPoint x: 266, startPoint y: 134, endPoint x: 232, endPoint y: 53, distance: 87.2
click at [266, 132] on div "× Shipping Documents [Label] Close" at bounding box center [319, 152] width 638 height 305
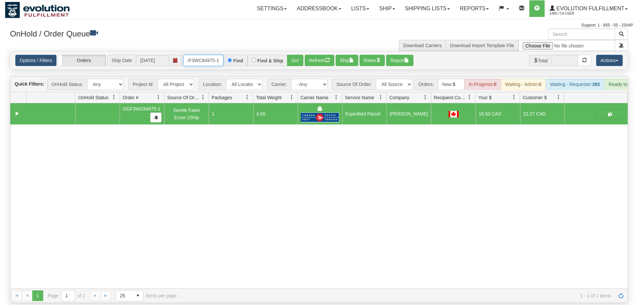
click at [211, 55] on input "OGF3WC84975-1" at bounding box center [203, 60] width 40 height 11
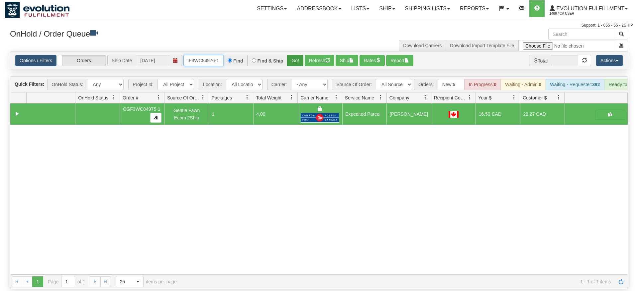
type input "OGF3WC84976-1"
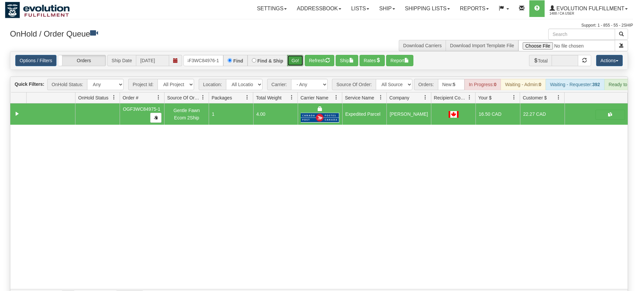
click at [297, 61] on div "Is equal to Is not equal to Contains Does not contains CAD USD EUR ZAR [PERSON_…" at bounding box center [319, 177] width 628 height 252
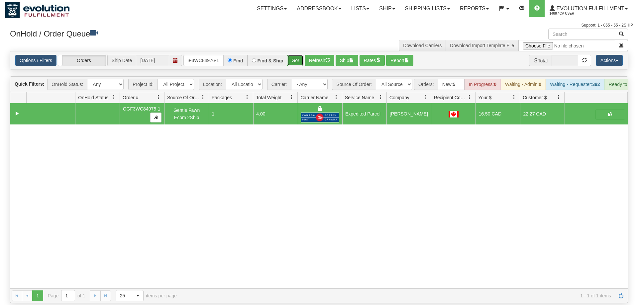
click at [299, 55] on button "Go!" at bounding box center [295, 60] width 16 height 11
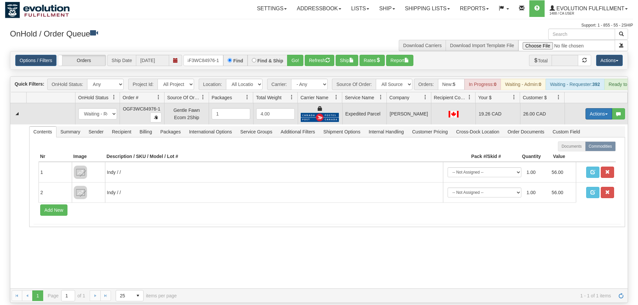
click at [594, 108] on button "Actions" at bounding box center [598, 113] width 27 height 11
click at [575, 150] on span "Ship" at bounding box center [572, 152] width 14 height 5
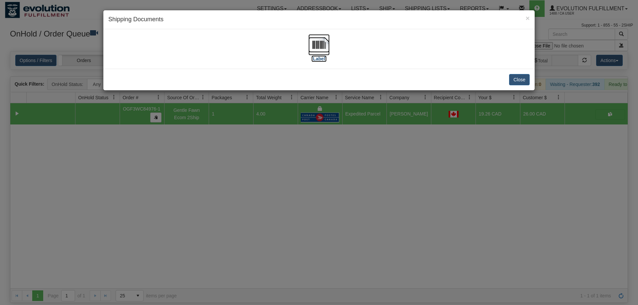
click at [325, 50] on img at bounding box center [318, 44] width 21 height 21
drag, startPoint x: 303, startPoint y: 145, endPoint x: 278, endPoint y: 92, distance: 58.0
click at [302, 142] on div "× Shipping Documents [Label] Close" at bounding box center [319, 152] width 638 height 305
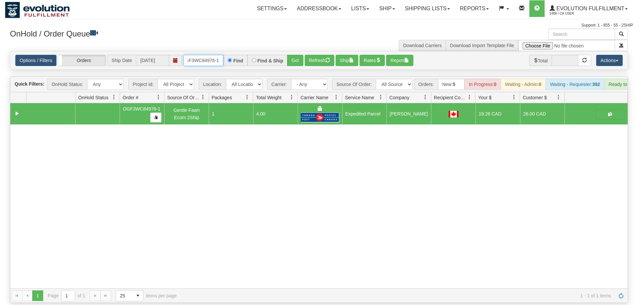
click at [212, 55] on input "OGF3WC84976-1" at bounding box center [203, 60] width 40 height 11
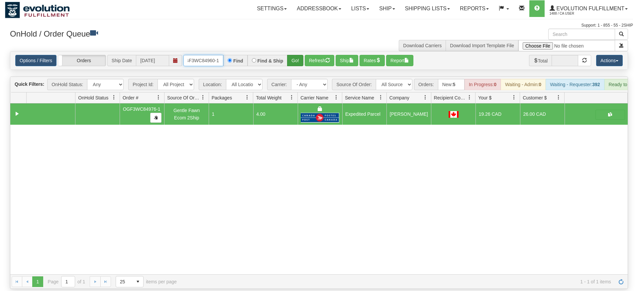
type input "OGF3WC84960-1"
click at [294, 65] on div "Is equal to Is not equal to Contains Does not contains CAD USD EUR ZAR [PERSON_…" at bounding box center [319, 170] width 628 height 238
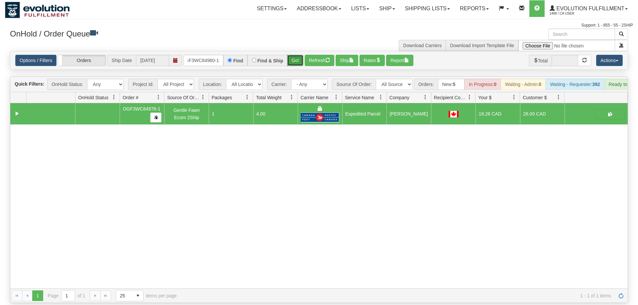
click at [295, 55] on button "Go!" at bounding box center [295, 60] width 16 height 11
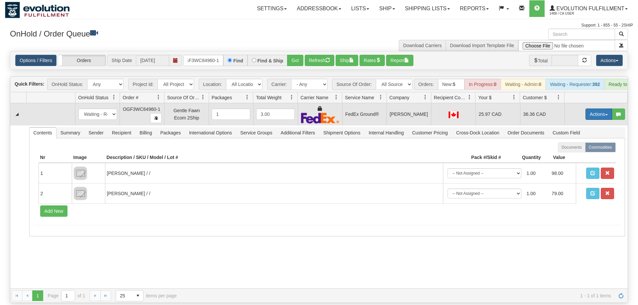
click at [591, 109] on button "Actions" at bounding box center [598, 114] width 27 height 11
click at [565, 150] on span at bounding box center [567, 152] width 5 height 5
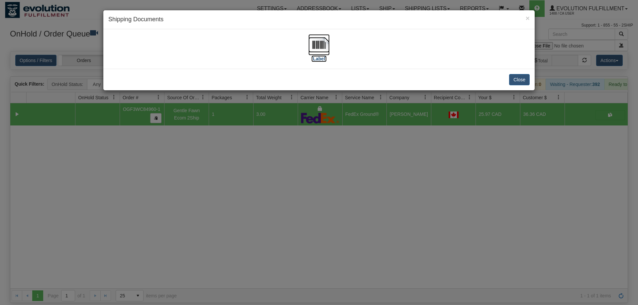
click at [320, 40] on img at bounding box center [318, 44] width 21 height 21
drag, startPoint x: 258, startPoint y: 113, endPoint x: 211, endPoint y: 12, distance: 111.7
click at [257, 111] on div "× Shipping Documents [Label] Close" at bounding box center [319, 152] width 638 height 305
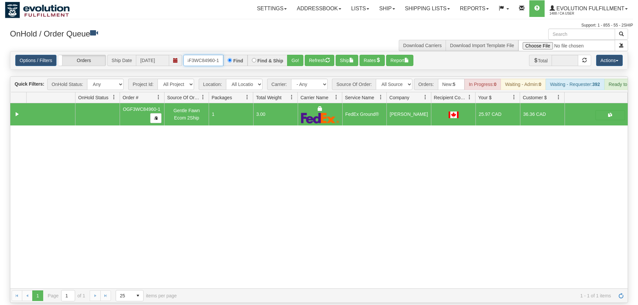
click at [206, 55] on input "OGF3WC84960-1" at bounding box center [203, 60] width 40 height 11
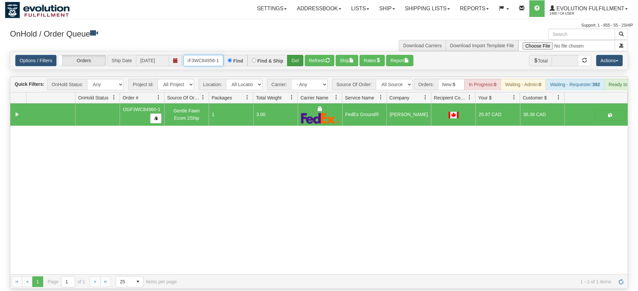
type input "oGF3WC84956-1"
click at [294, 68] on div "Is equal to Is not equal to Contains Does not contains CAD USD EUR ZAR [PERSON_…" at bounding box center [319, 170] width 628 height 238
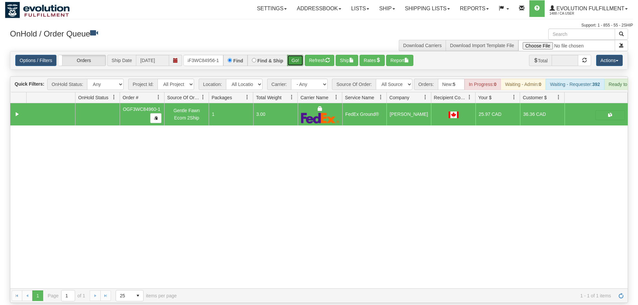
click at [298, 55] on button "Go!" at bounding box center [295, 60] width 16 height 11
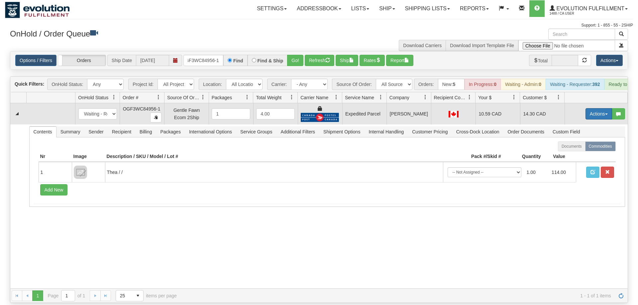
click at [597, 108] on button "Actions" at bounding box center [598, 113] width 27 height 11
click at [579, 148] on link "Ship" at bounding box center [585, 152] width 53 height 9
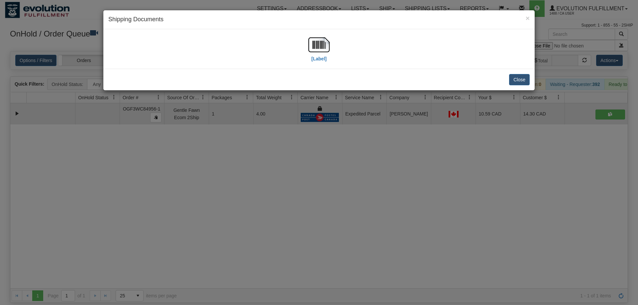
click at [306, 49] on div "[Label]" at bounding box center [318, 49] width 421 height 30
click at [312, 49] on img at bounding box center [318, 44] width 21 height 21
click at [193, 188] on div "× Shipping Documents [Label] Close" at bounding box center [319, 152] width 638 height 305
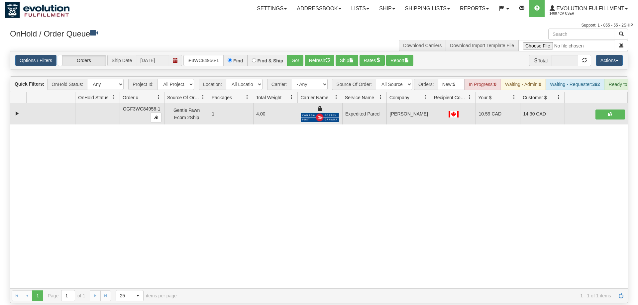
drag, startPoint x: 114, startPoint y: 226, endPoint x: 158, endPoint y: 17, distance: 213.2
click at [115, 221] on div "31501327 EVOLUTION V3 90779510 90779511 OGF3WC84956-1 Gentle Fawn Ecom 2Ship 1 …" at bounding box center [318, 195] width 617 height 185
